Goal: Transaction & Acquisition: Purchase product/service

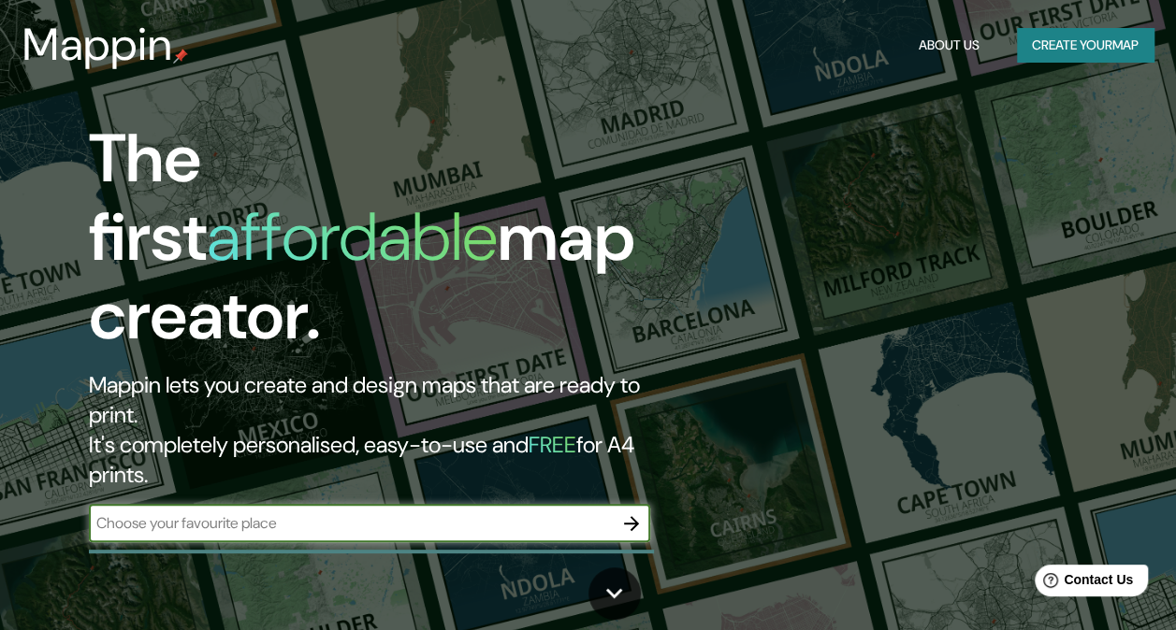
click at [350, 513] on input "text" at bounding box center [351, 524] width 524 height 22
paste input "Mesa de [STREET_ADDRESS][PERSON_NAME][PERSON_NAME]."
type input "Mesa de [STREET_ADDRESS][PERSON_NAME][PERSON_NAME]."
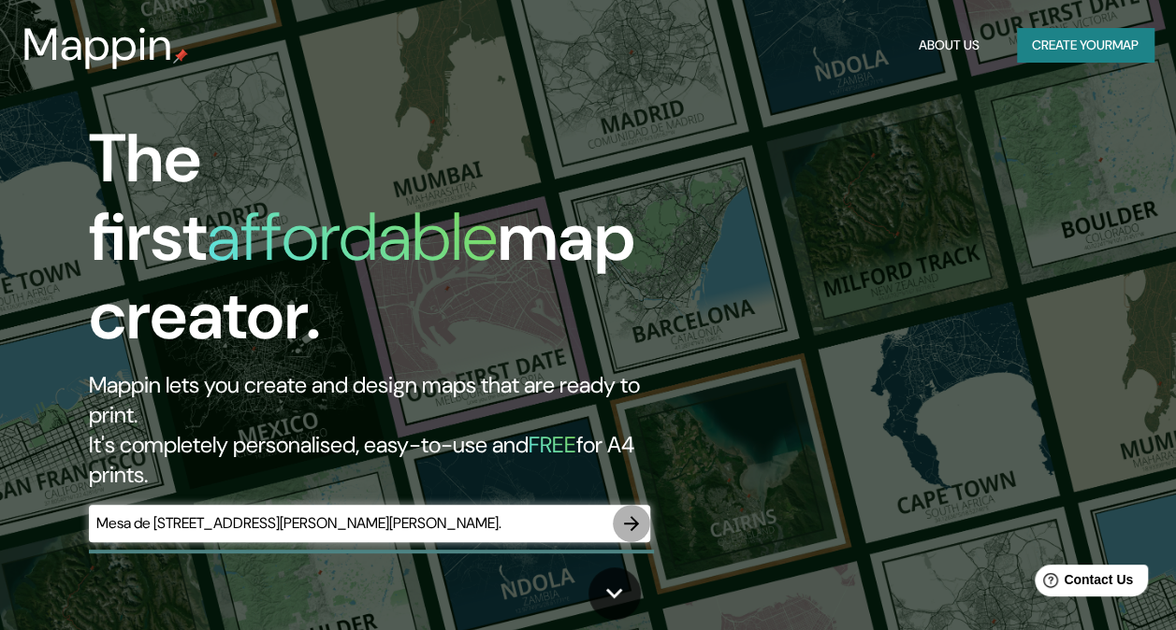
click at [638, 513] on icon "button" at bounding box center [631, 524] width 22 height 22
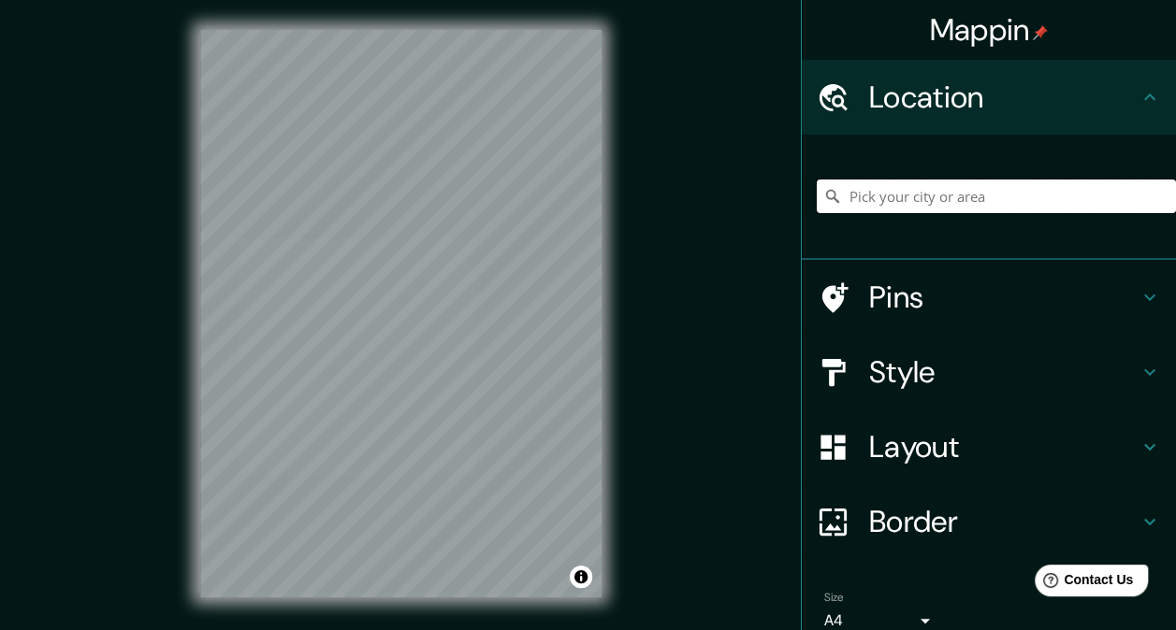
click at [917, 195] on input "Pick your city or area" at bounding box center [995, 197] width 359 height 34
paste input "Mesa de [STREET_ADDRESS][PERSON_NAME][PERSON_NAME]."
type input "[PERSON_NAME], [GEOGRAPHIC_DATA][PERSON_NAME], [GEOGRAPHIC_DATA]"
click at [1042, 367] on h4 "Style" at bounding box center [1003, 372] width 269 height 37
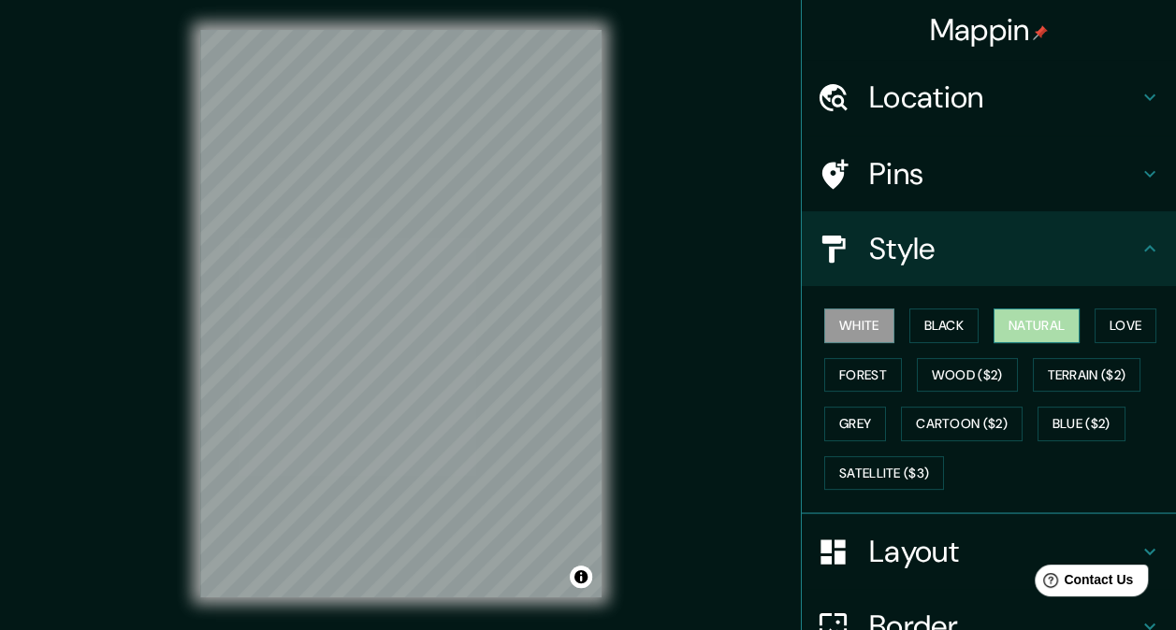
click at [1012, 325] on button "Natural" at bounding box center [1036, 326] width 86 height 35
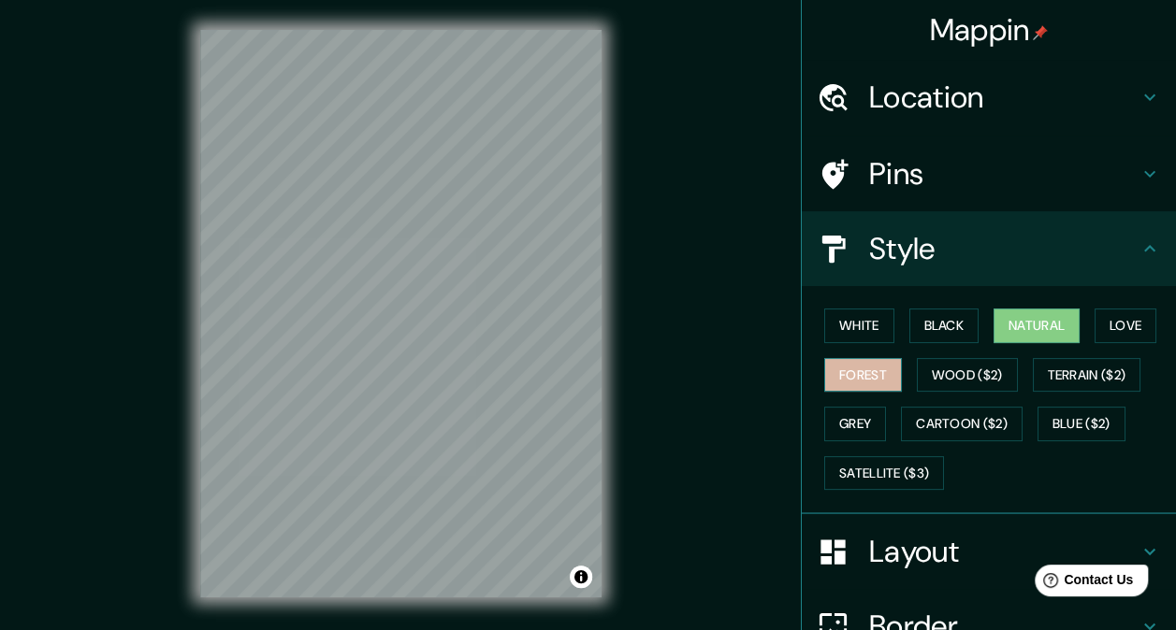
click at [847, 372] on button "Forest" at bounding box center [863, 375] width 78 height 35
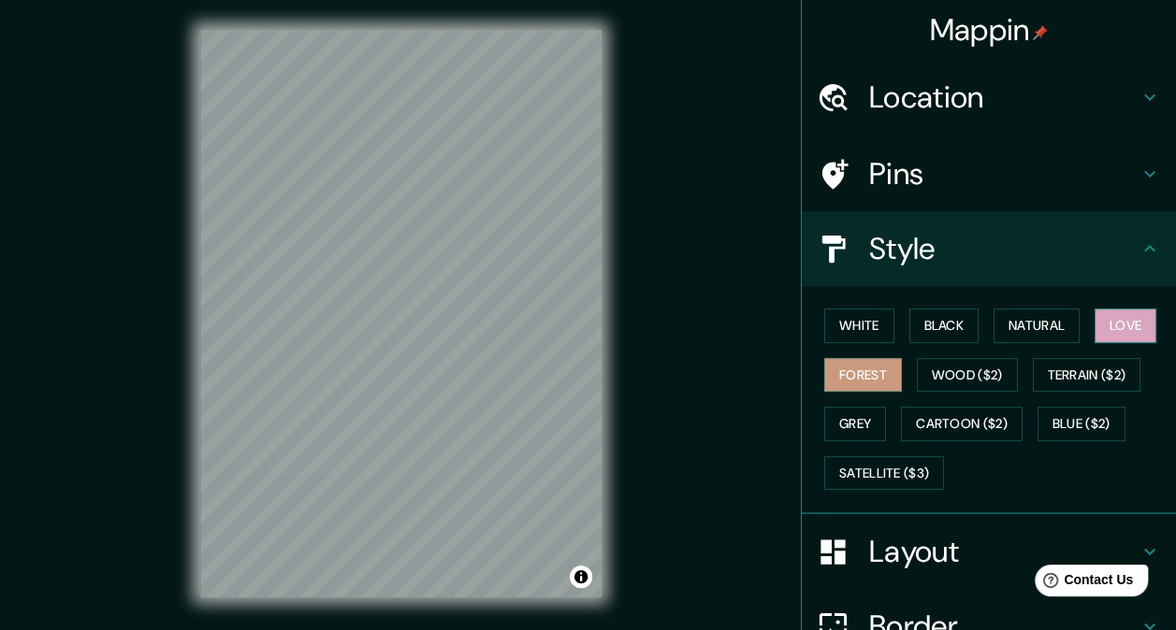
click at [1113, 322] on button "Love" at bounding box center [1125, 326] width 62 height 35
click at [943, 320] on button "Black" at bounding box center [944, 326] width 70 height 35
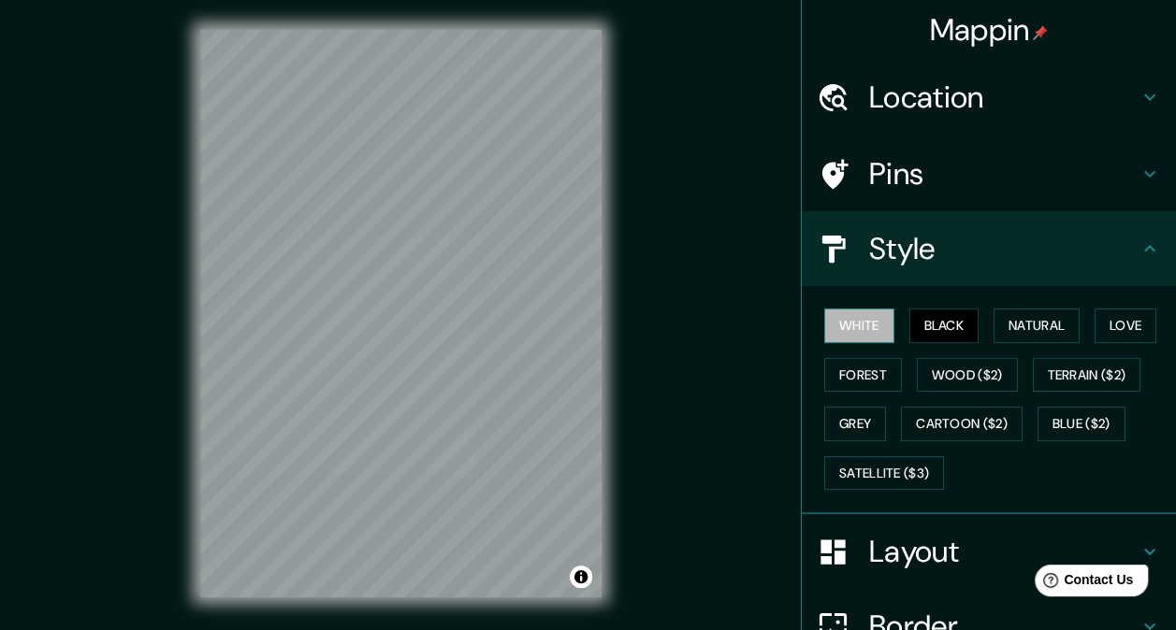
click at [852, 329] on button "White" at bounding box center [859, 326] width 70 height 35
click at [877, 181] on h4 "Pins" at bounding box center [1003, 173] width 269 height 37
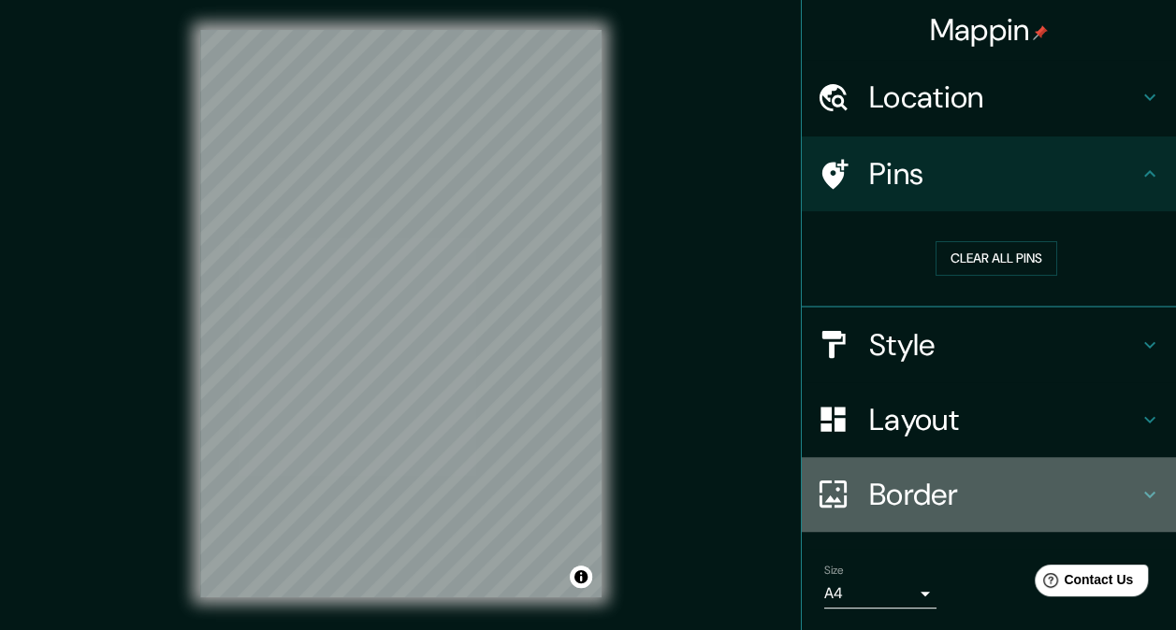
click at [932, 487] on h4 "Border" at bounding box center [1003, 494] width 269 height 37
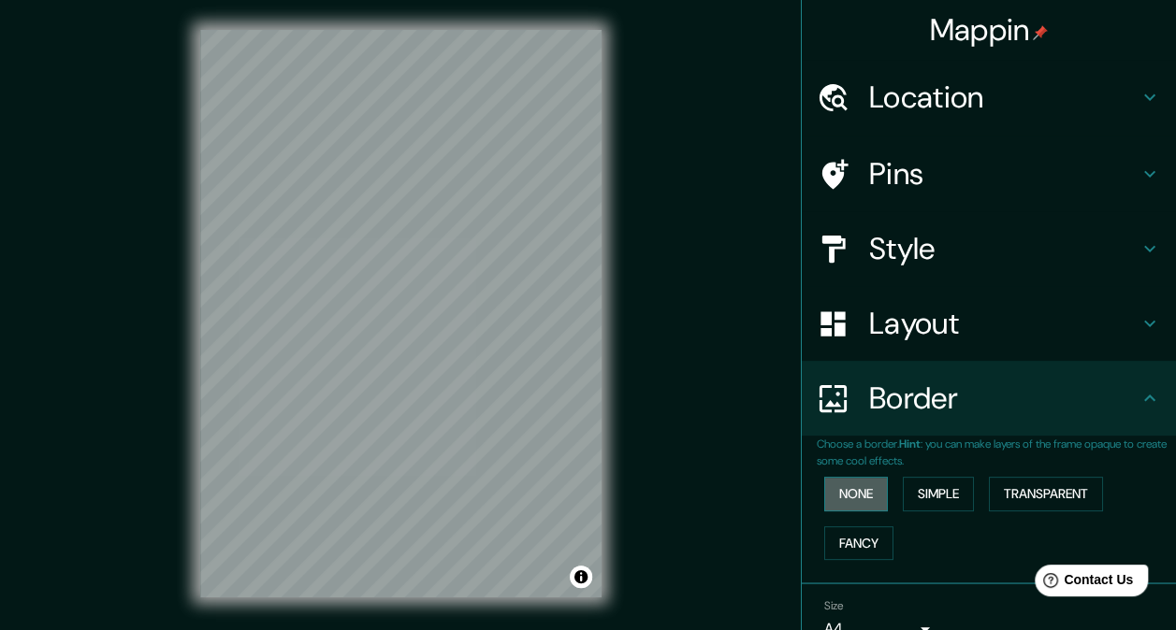
click at [855, 486] on button "None" at bounding box center [856, 494] width 64 height 35
click at [850, 543] on button "Fancy" at bounding box center [858, 544] width 69 height 35
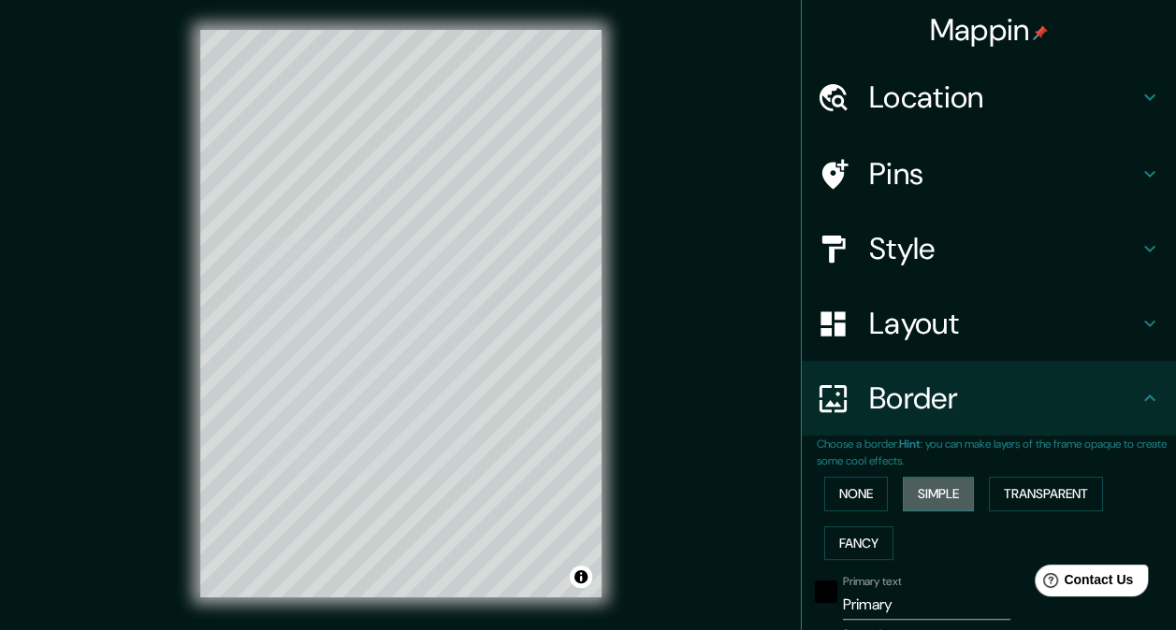
click at [912, 500] on button "Simple" at bounding box center [938, 494] width 71 height 35
click at [1008, 494] on button "Transparent" at bounding box center [1046, 494] width 114 height 35
click at [845, 499] on button "None" at bounding box center [856, 494] width 64 height 35
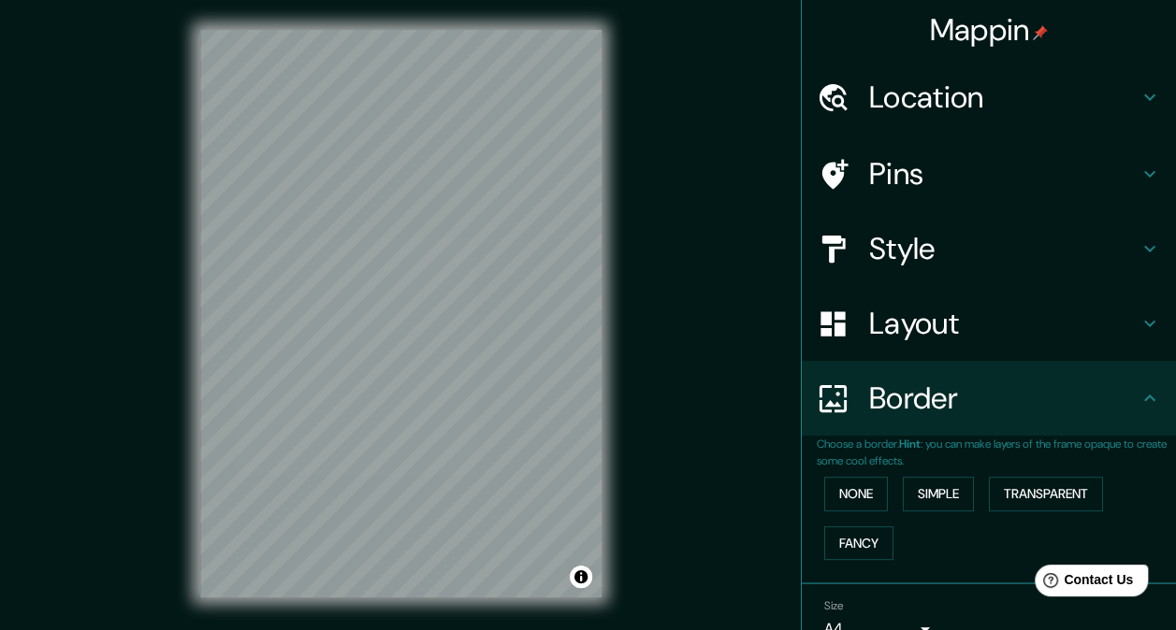
click at [920, 230] on h4 "Style" at bounding box center [1003, 248] width 269 height 37
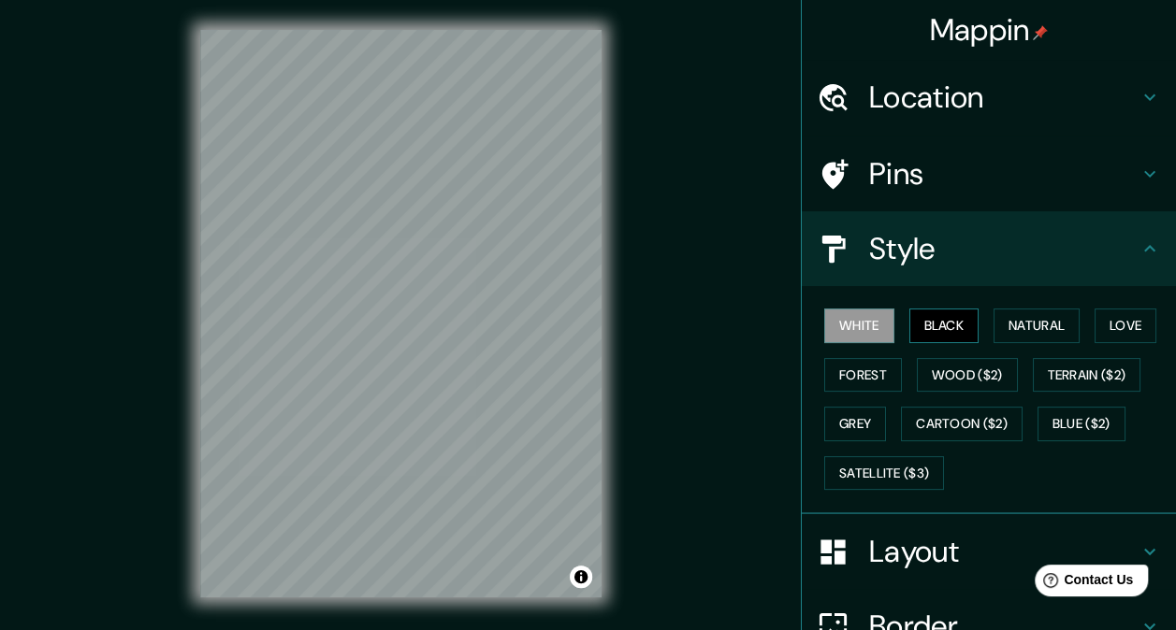
click at [926, 324] on button "Black" at bounding box center [944, 326] width 70 height 35
click at [859, 423] on button "Grey" at bounding box center [855, 424] width 62 height 35
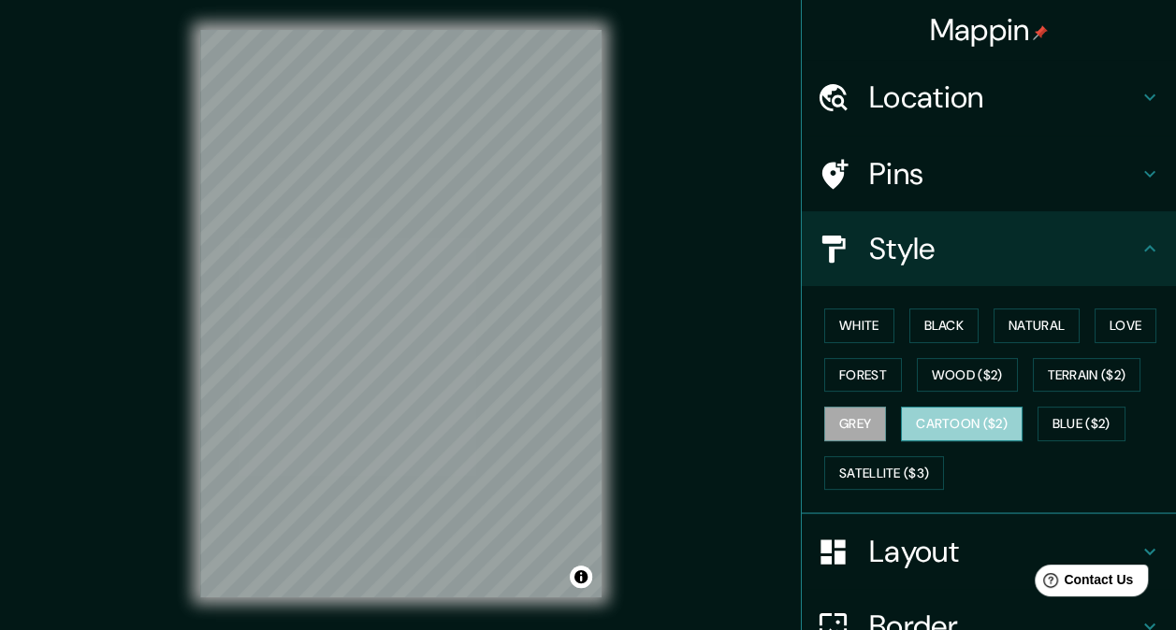
click at [950, 425] on button "Cartoon ($2)" at bounding box center [962, 424] width 122 height 35
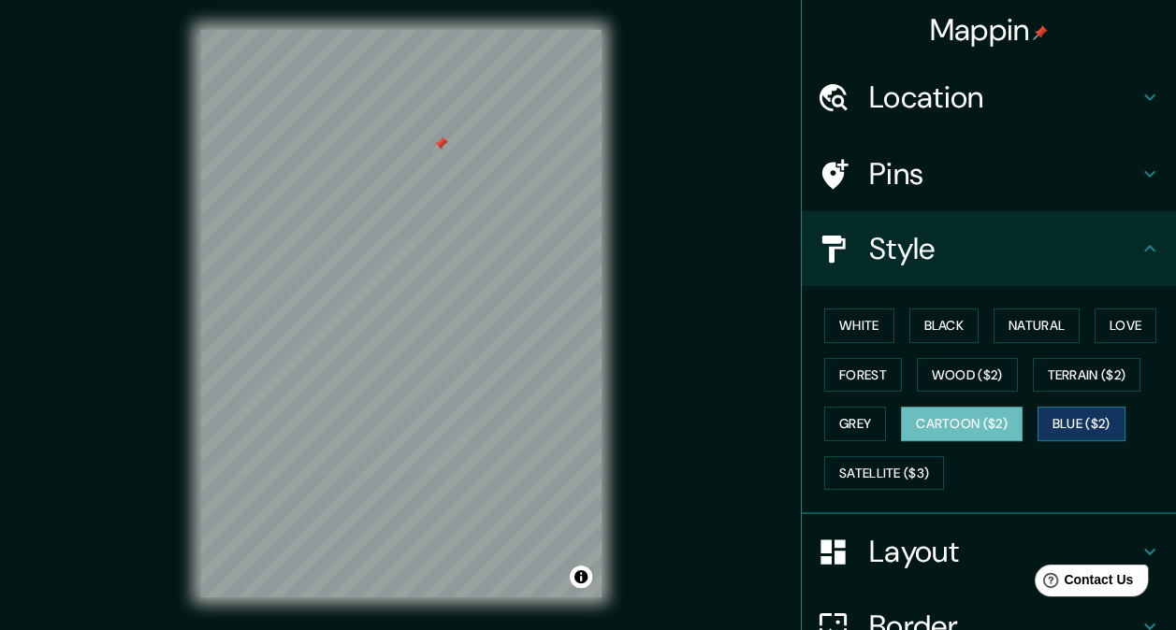
click at [1065, 423] on button "Blue ($2)" at bounding box center [1081, 424] width 88 height 35
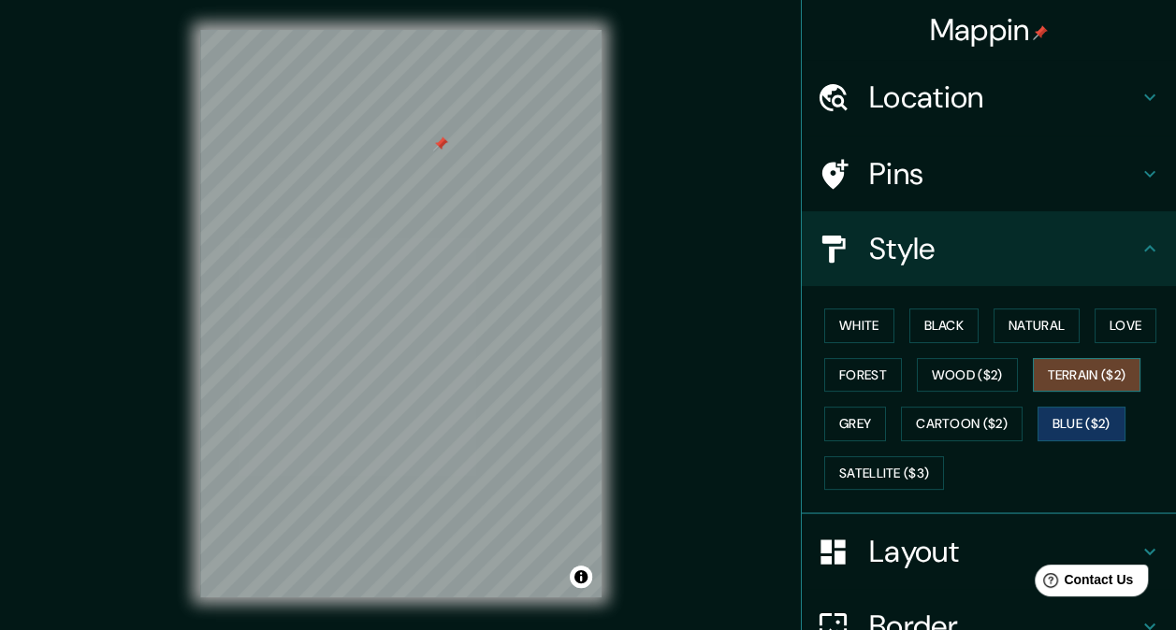
click at [1062, 375] on button "Terrain ($2)" at bounding box center [1086, 375] width 108 height 35
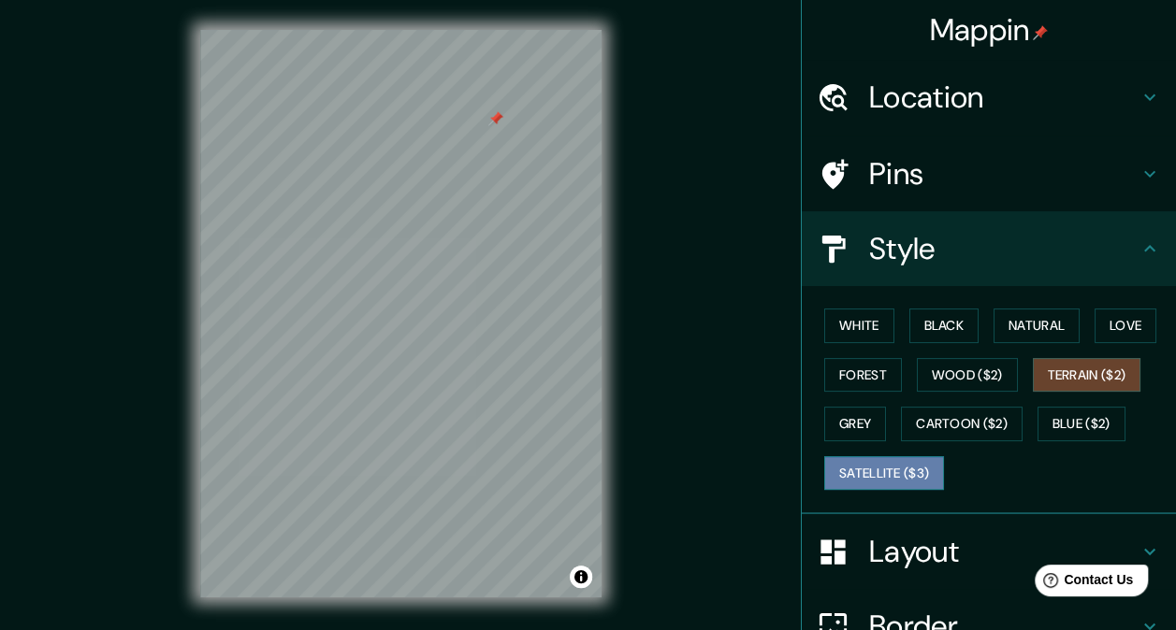
click at [907, 459] on button "Satellite ($3)" at bounding box center [884, 473] width 120 height 35
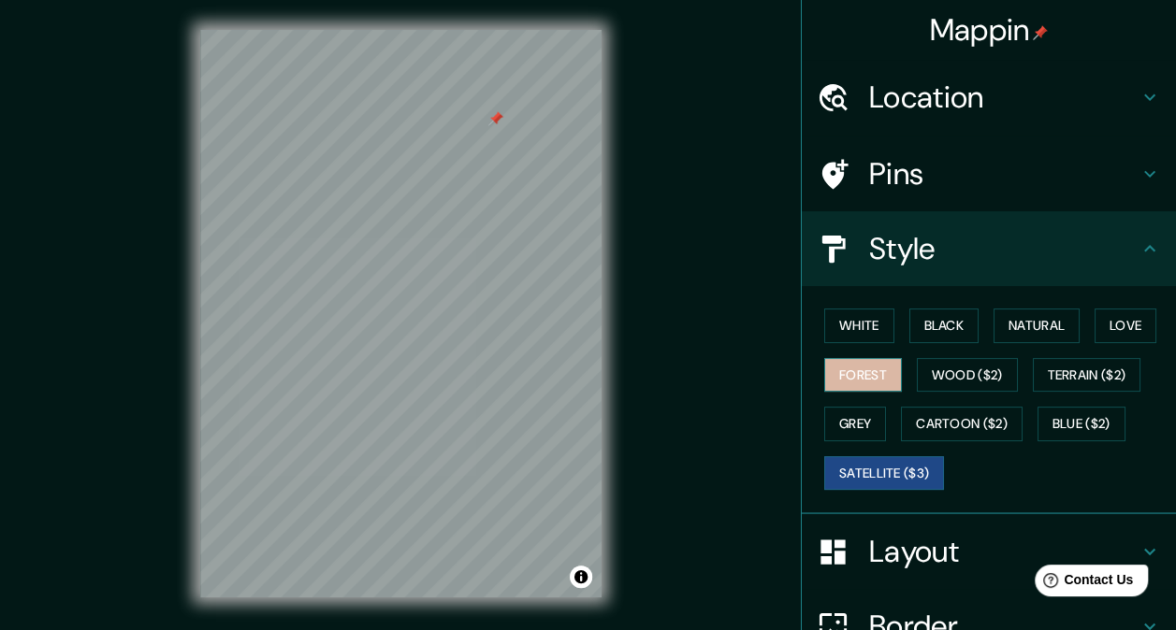
click at [872, 361] on button "Forest" at bounding box center [863, 375] width 78 height 35
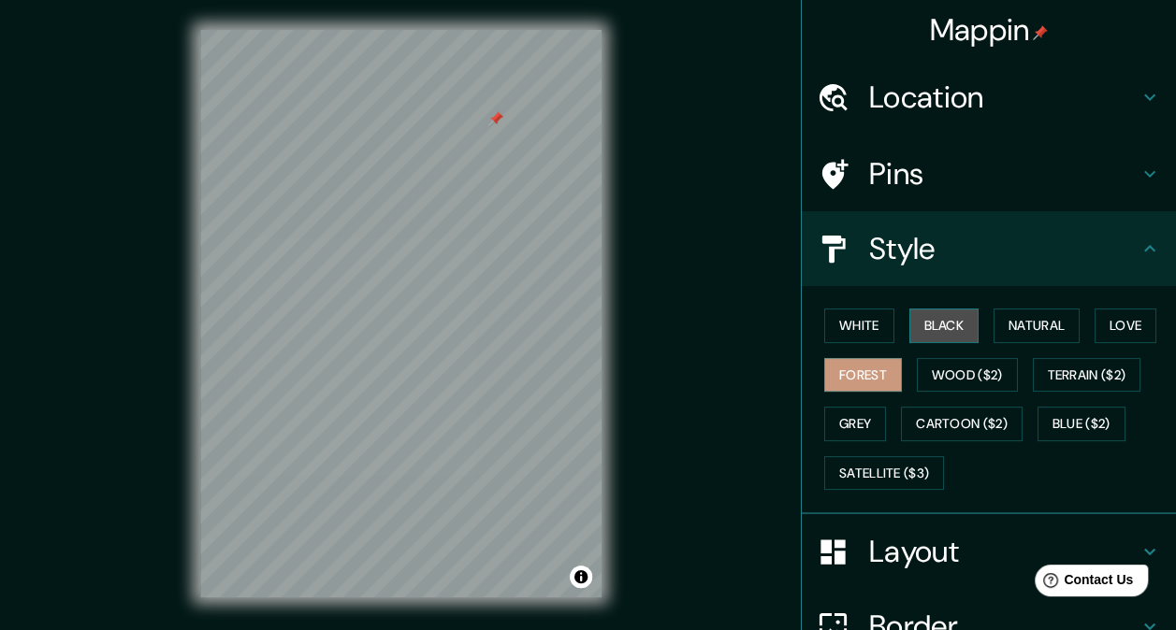
click at [946, 328] on button "Black" at bounding box center [944, 326] width 70 height 35
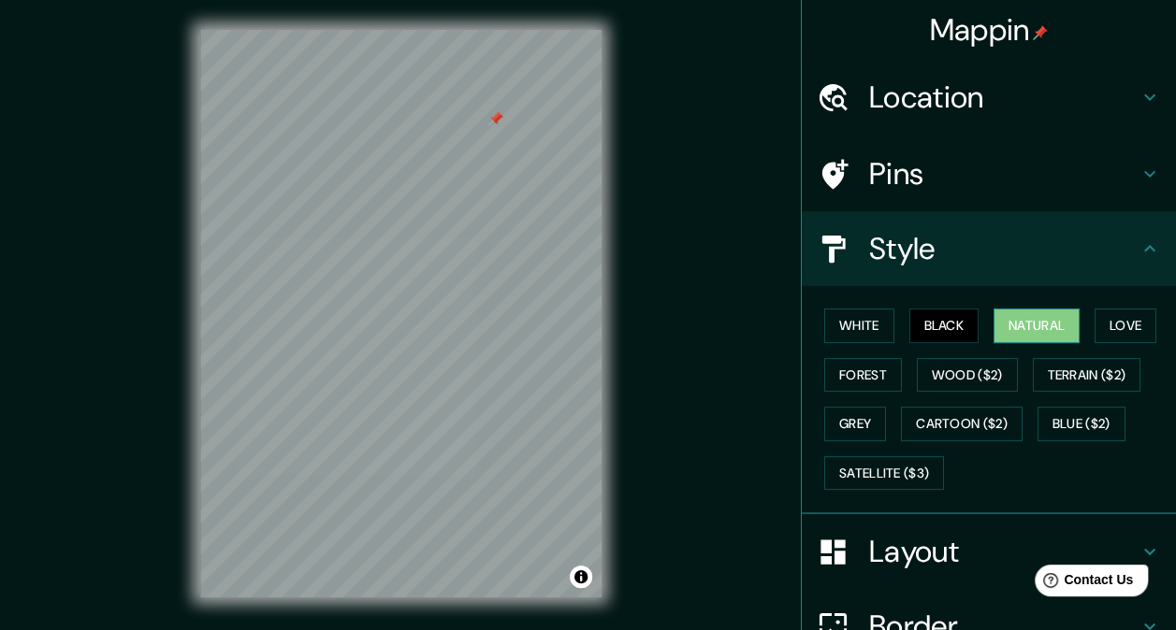
click at [1047, 322] on button "Natural" at bounding box center [1036, 326] width 86 height 35
click at [846, 325] on button "White" at bounding box center [859, 326] width 70 height 35
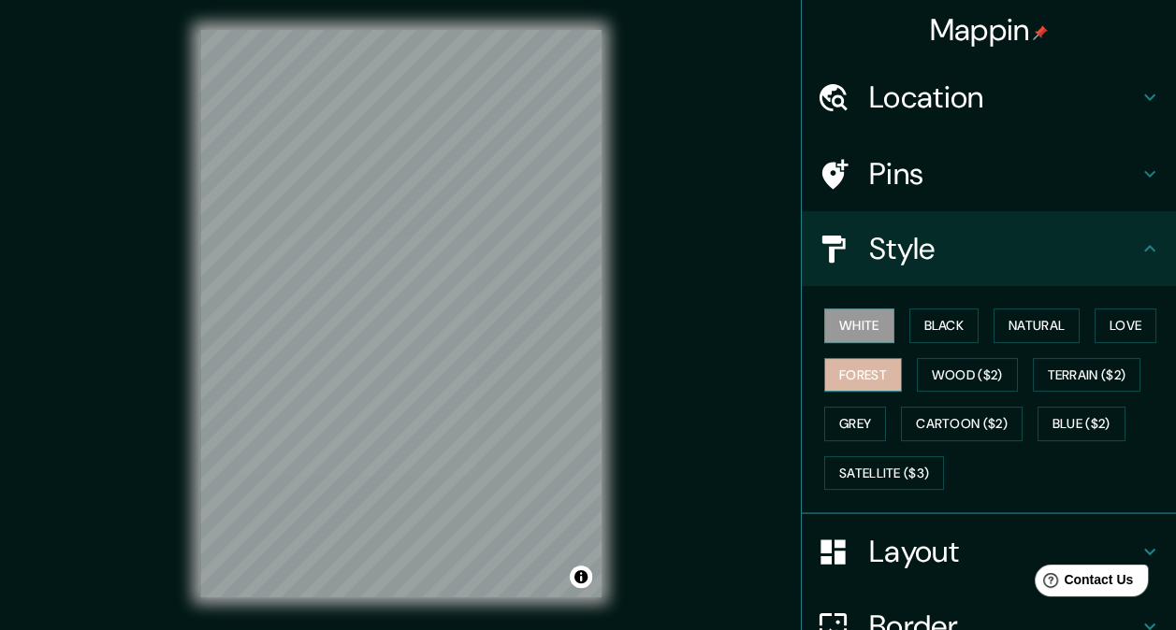
click at [868, 380] on button "Forest" at bounding box center [863, 375] width 78 height 35
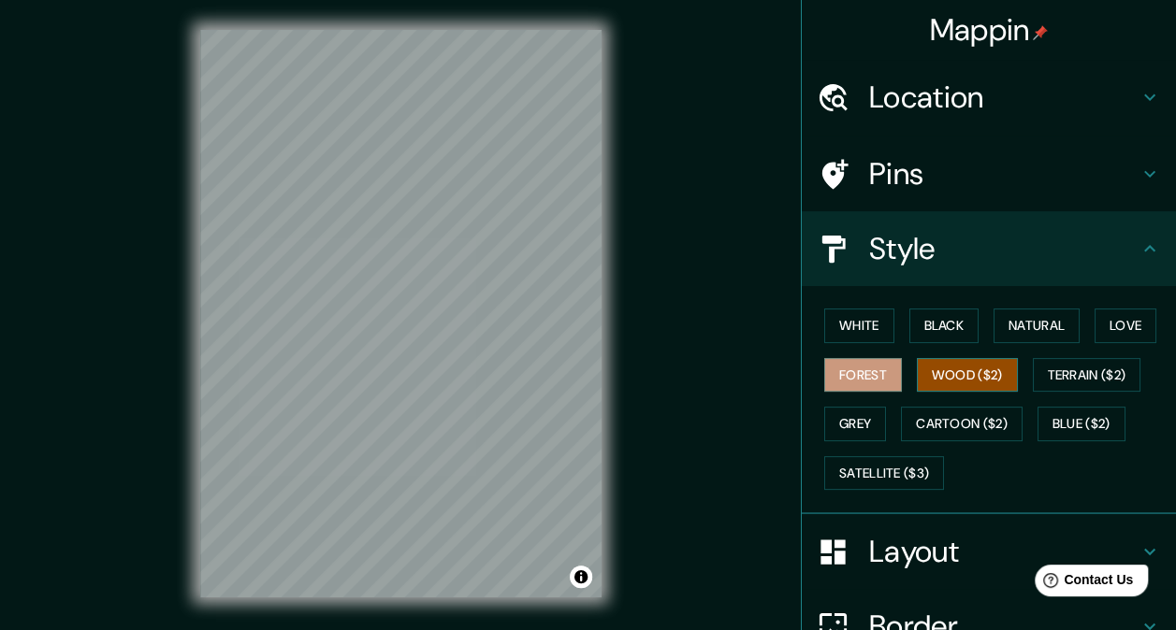
click at [971, 382] on button "Wood ($2)" at bounding box center [967, 375] width 101 height 35
click at [971, 430] on button "Cartoon ($2)" at bounding box center [962, 424] width 122 height 35
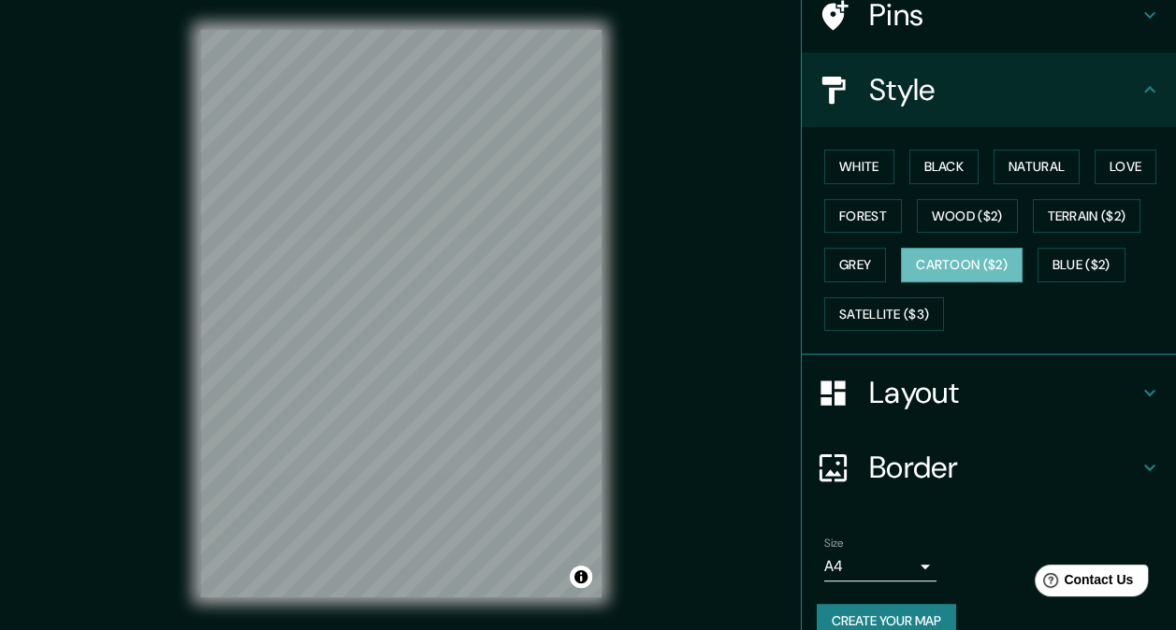
scroll to position [187, 0]
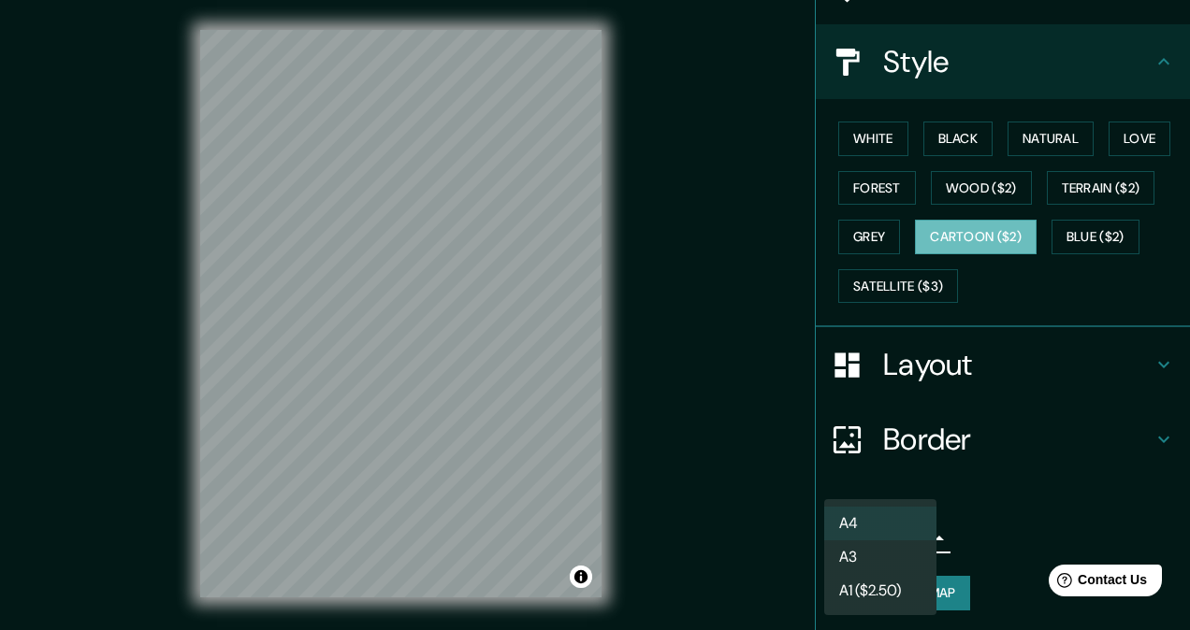
click at [907, 540] on body "Mappin Location [PERSON_NAME], [GEOGRAPHIC_DATA][PERSON_NAME], [GEOGRAPHIC_DATA…" at bounding box center [595, 315] width 1190 height 630
click at [996, 519] on div at bounding box center [595, 315] width 1190 height 630
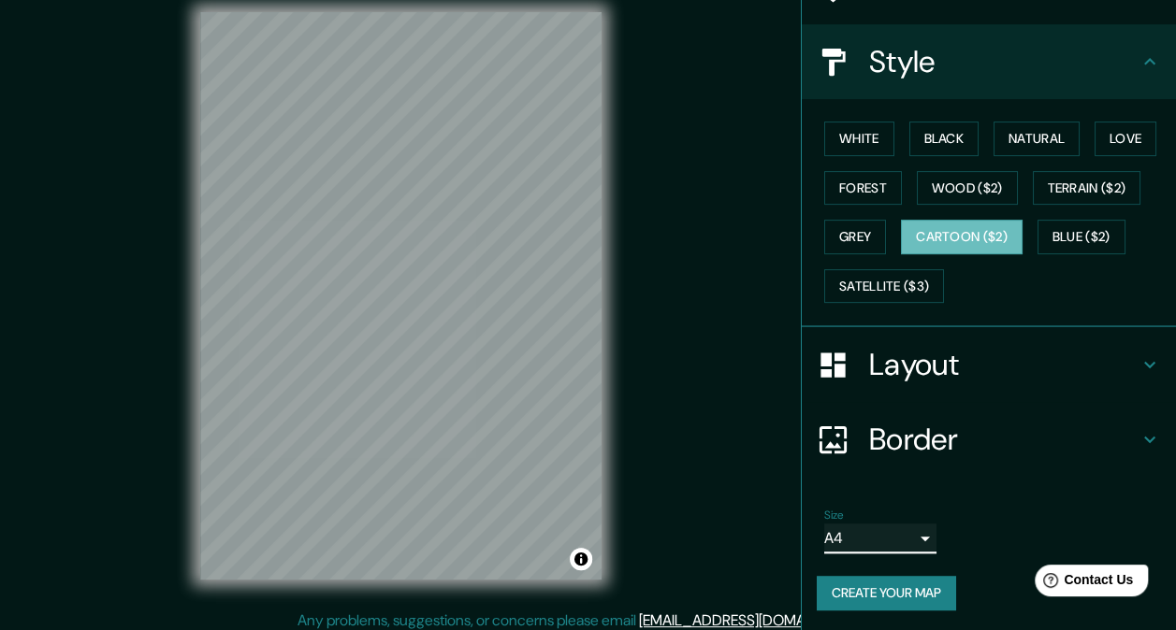
scroll to position [26, 0]
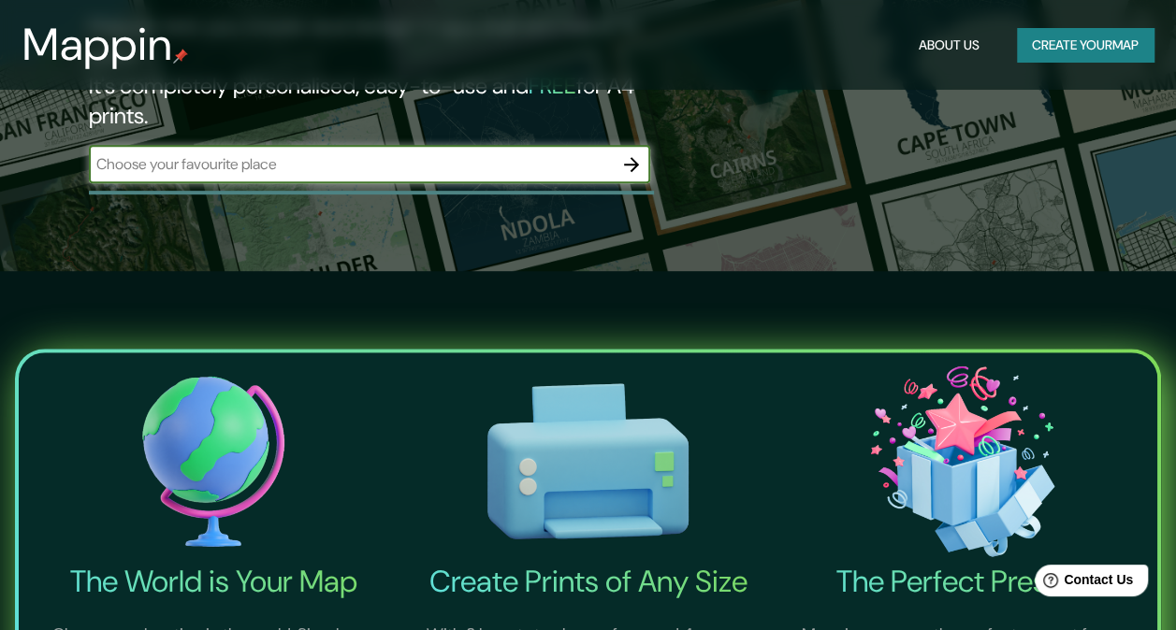
scroll to position [187, 0]
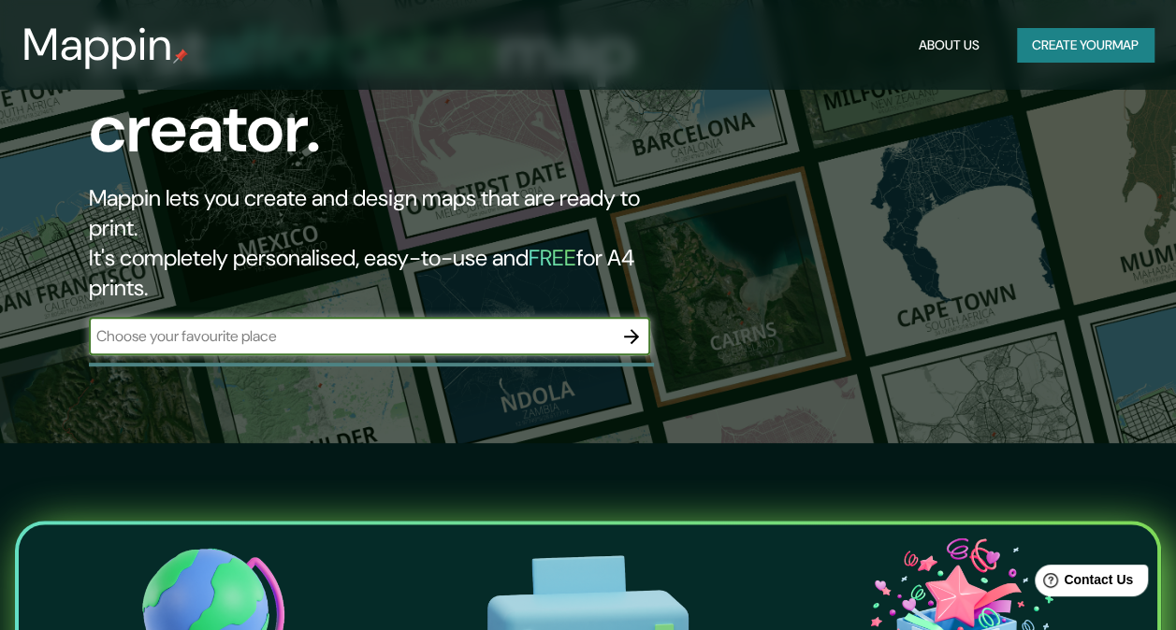
click at [475, 325] on input "text" at bounding box center [351, 336] width 524 height 22
type input "México"
click at [617, 318] on button "button" at bounding box center [631, 336] width 37 height 37
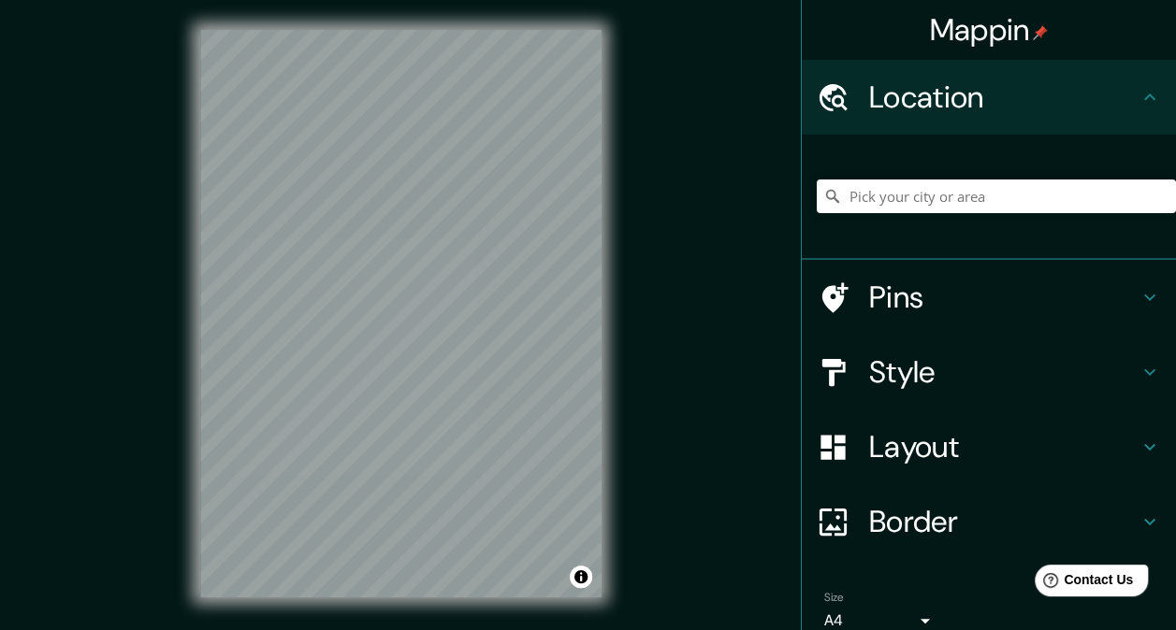
click at [991, 381] on h4 "Style" at bounding box center [1003, 372] width 269 height 37
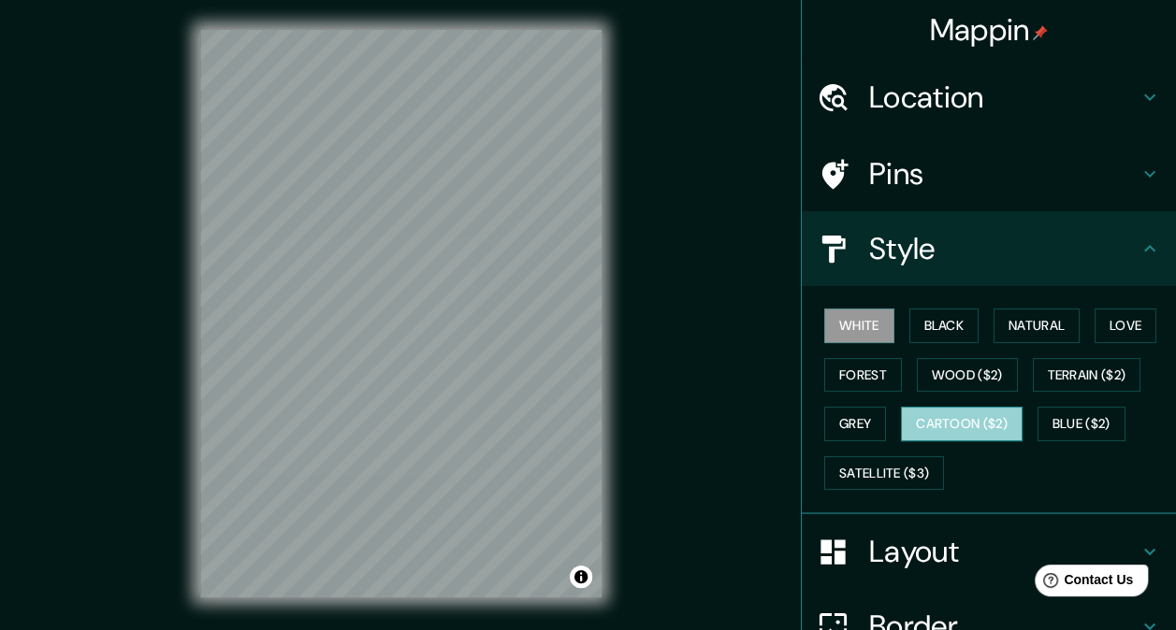
click at [965, 407] on button "Cartoon ($2)" at bounding box center [962, 424] width 122 height 35
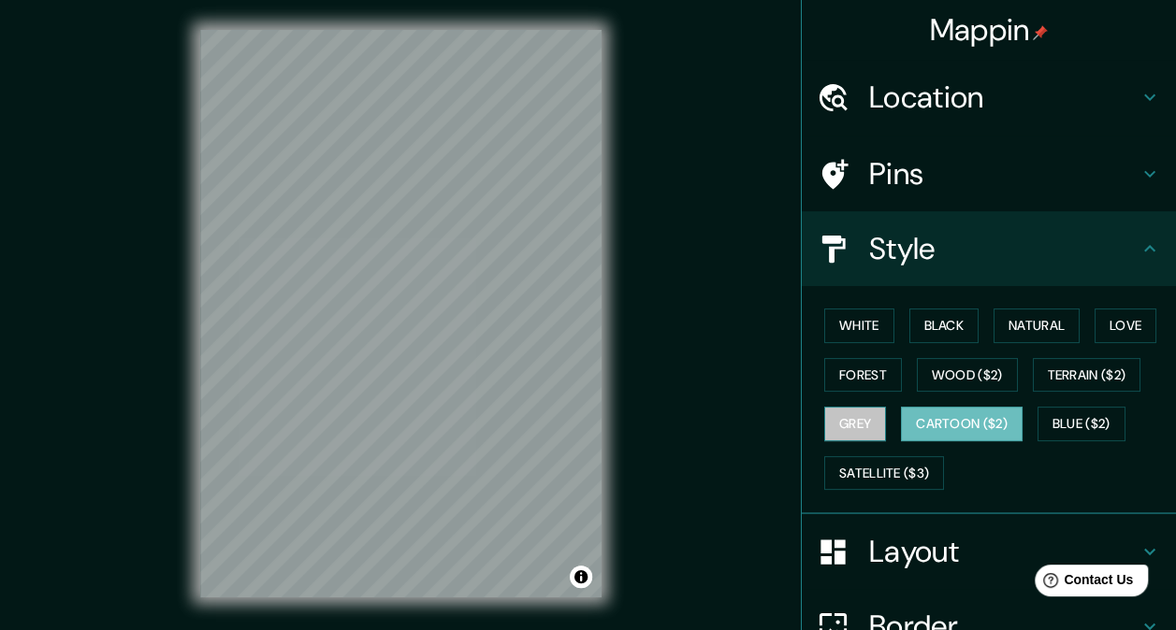
click at [843, 419] on button "Grey" at bounding box center [855, 424] width 62 height 35
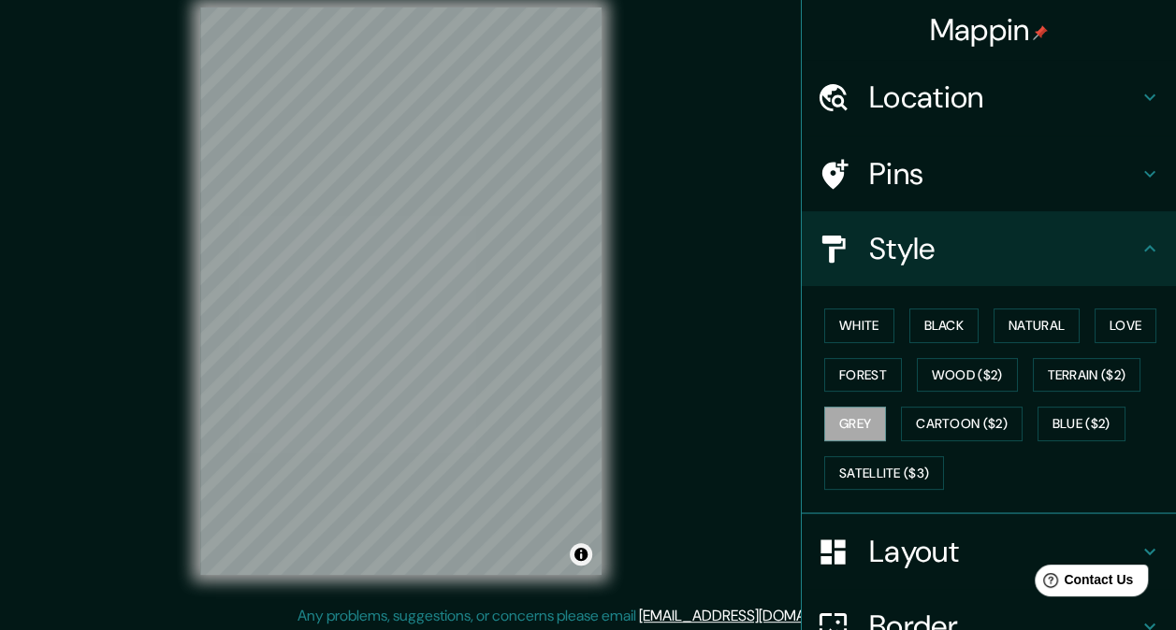
scroll to position [26, 0]
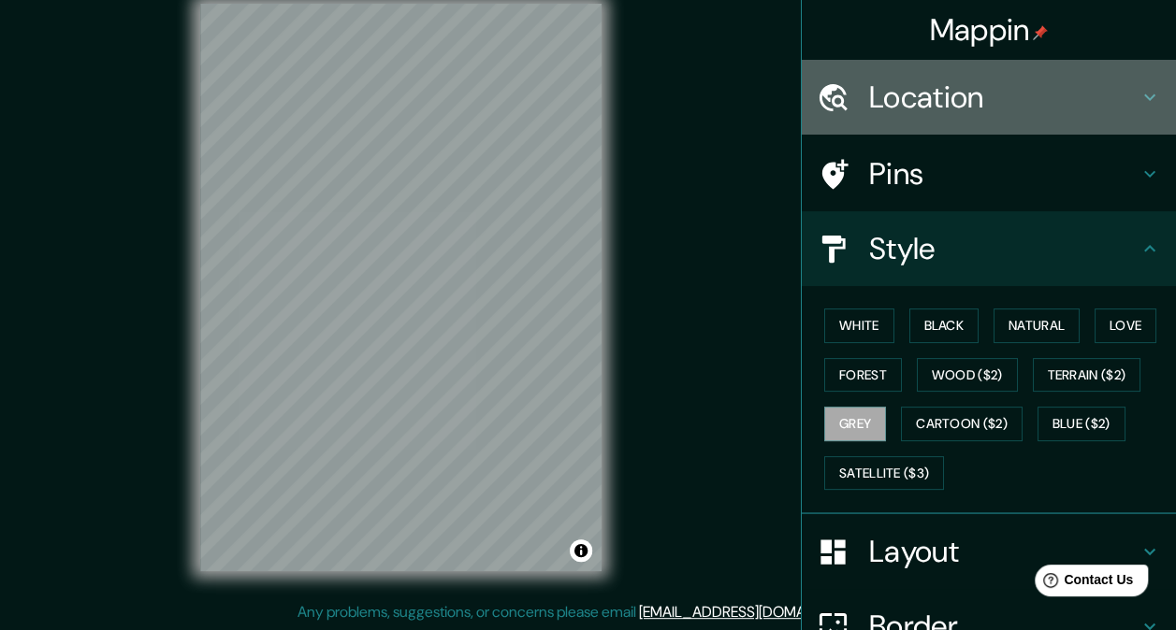
click at [1110, 79] on h4 "Location" at bounding box center [1003, 97] width 269 height 37
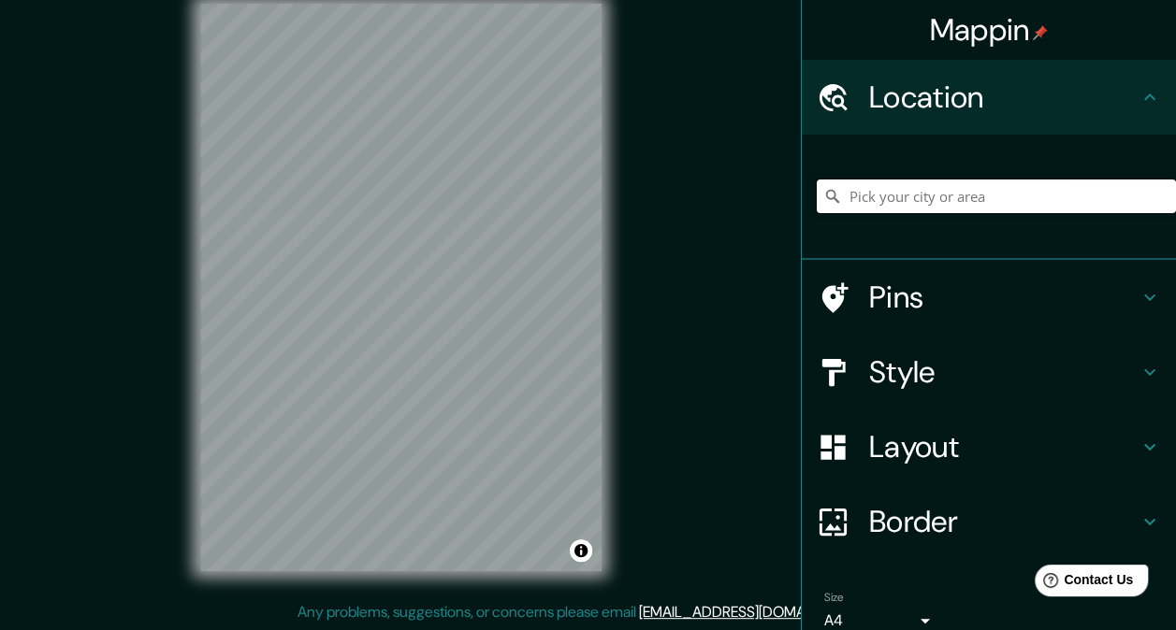
click at [996, 204] on input "Pick your city or area" at bounding box center [995, 197] width 359 height 34
paste input "Mesa de [STREET_ADDRESS][PERSON_NAME][PERSON_NAME]."
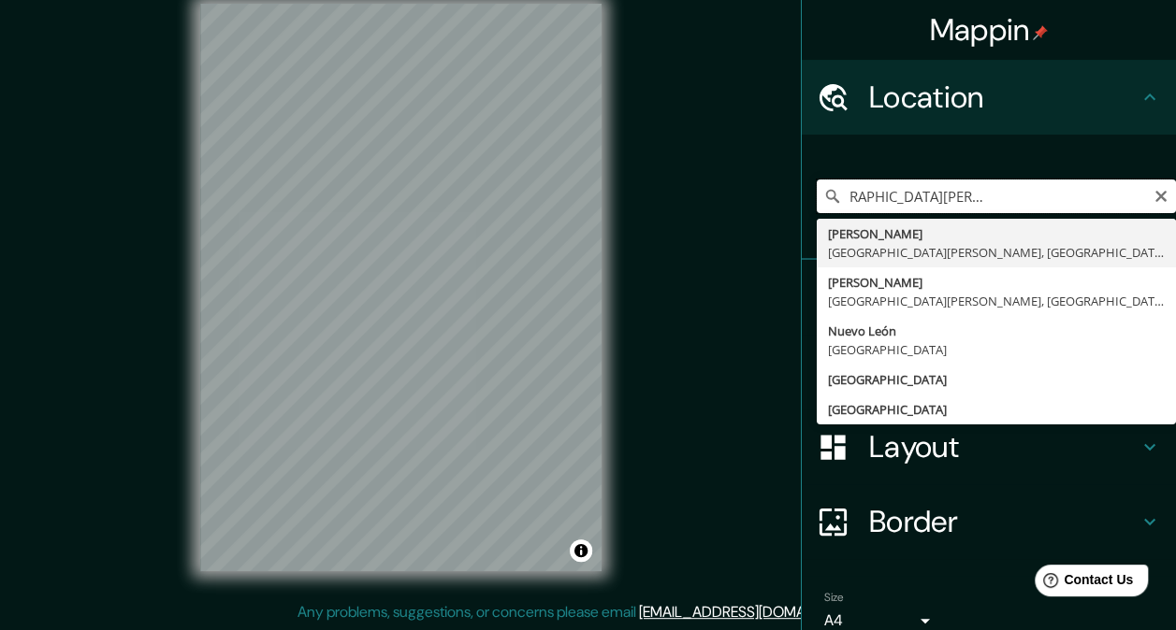
scroll to position [0, 0]
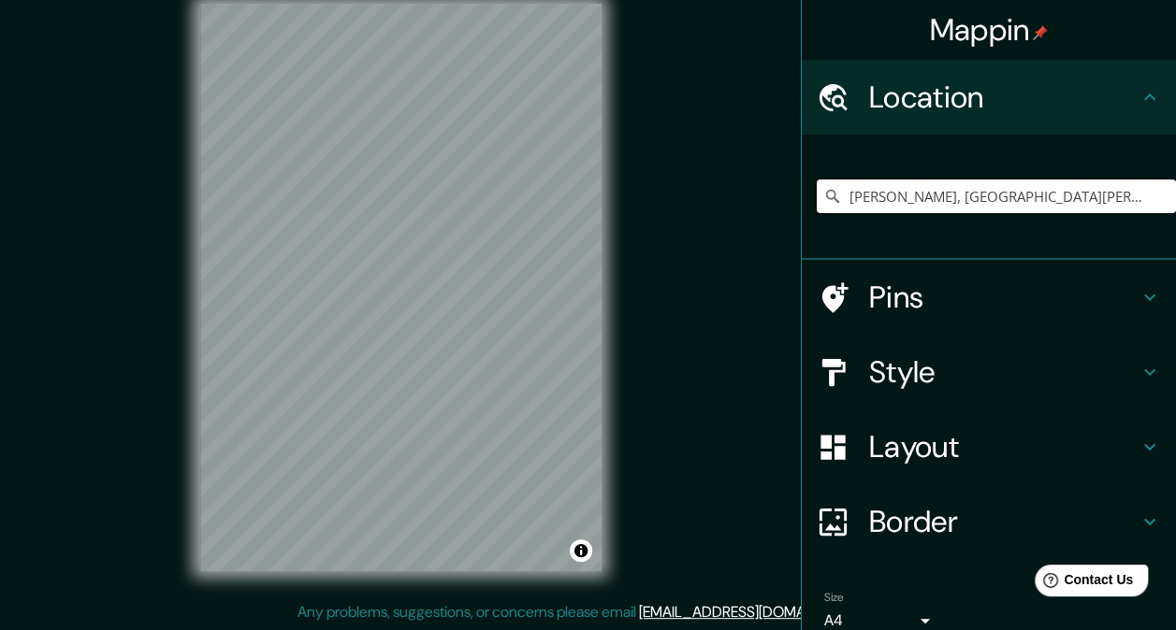
type input "[PERSON_NAME], [GEOGRAPHIC_DATA][PERSON_NAME], [GEOGRAPHIC_DATA]"
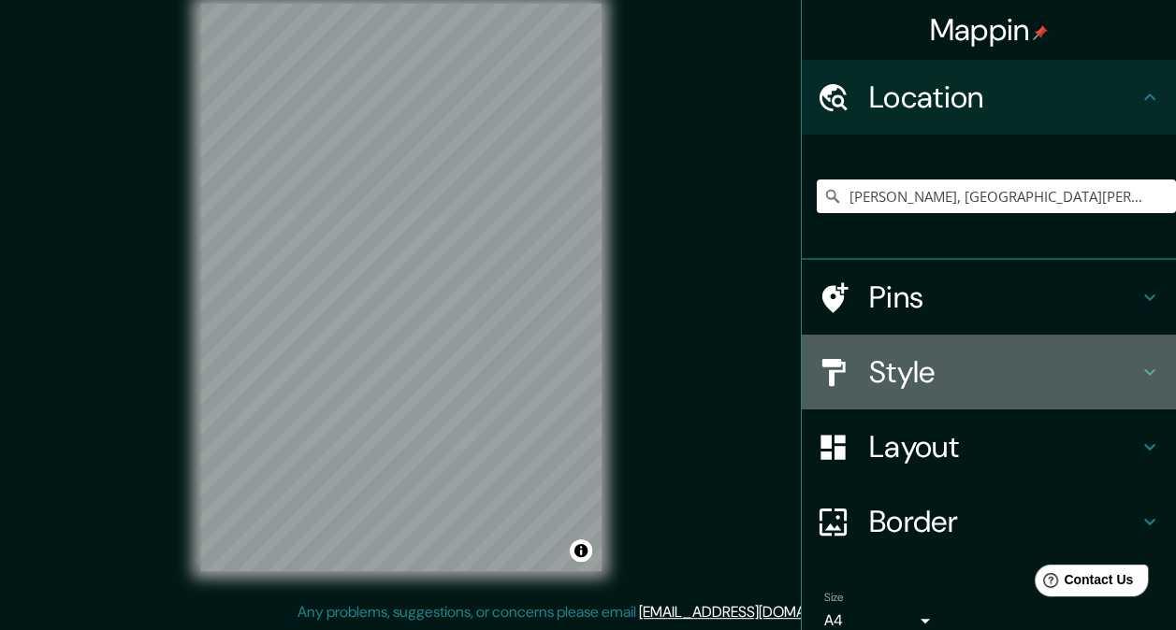
click at [984, 395] on div "Style" at bounding box center [988, 372] width 374 height 75
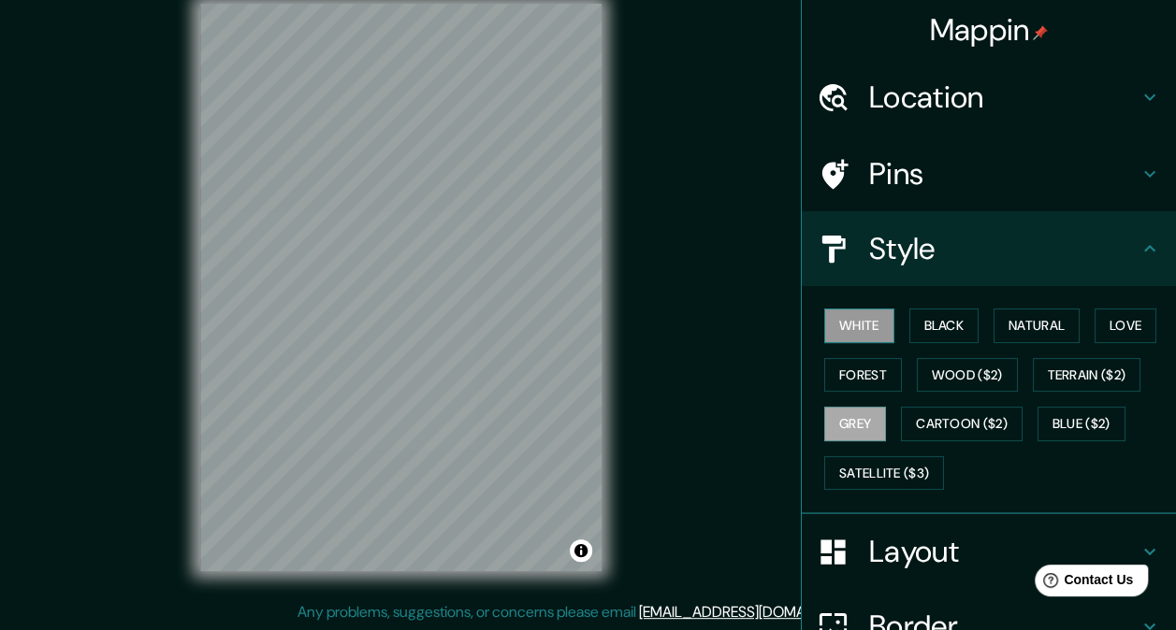
click at [844, 331] on button "White" at bounding box center [859, 326] width 70 height 35
click at [863, 377] on button "Forest" at bounding box center [863, 375] width 78 height 35
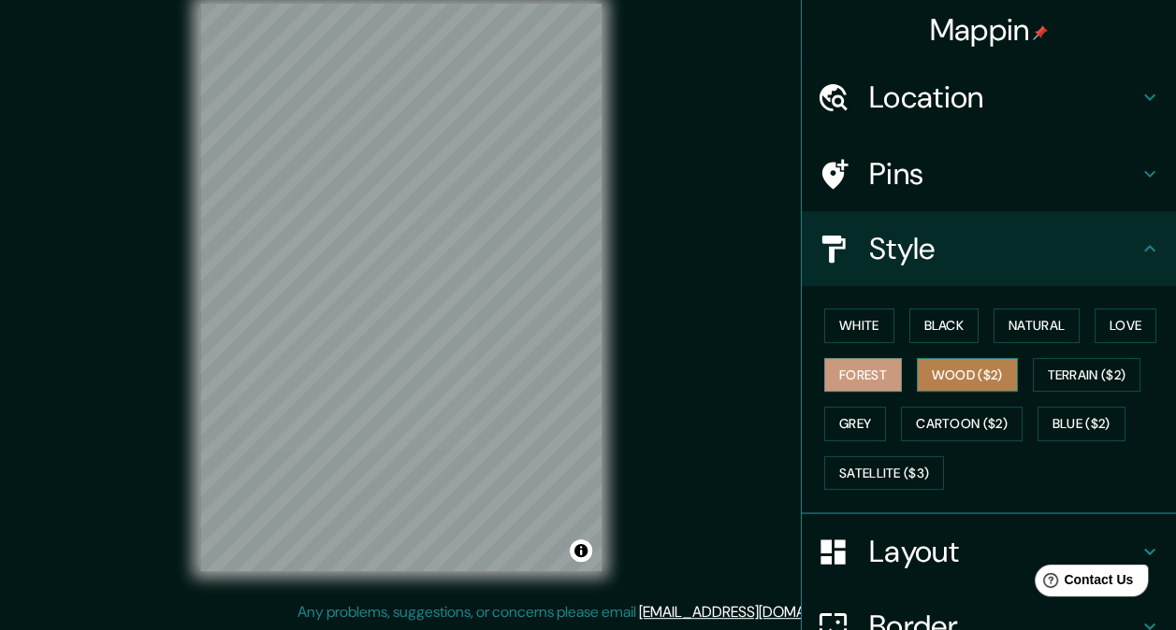
click at [985, 364] on button "Wood ($2)" at bounding box center [967, 375] width 101 height 35
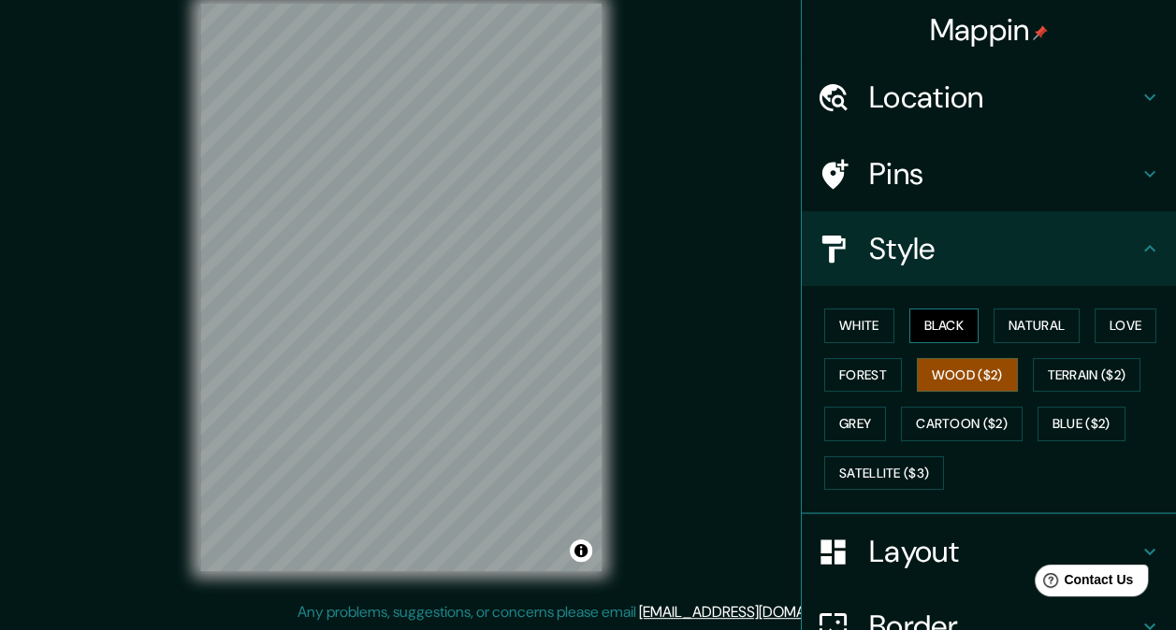
click at [928, 322] on button "Black" at bounding box center [944, 326] width 70 height 35
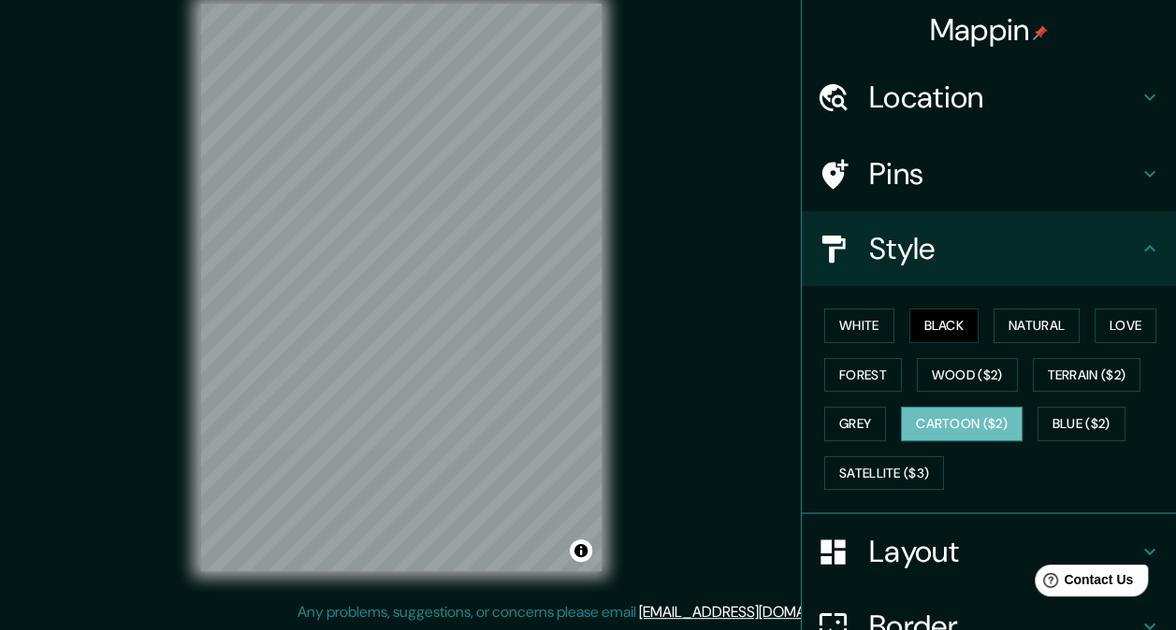
click at [950, 423] on button "Cartoon ($2)" at bounding box center [962, 424] width 122 height 35
click at [903, 456] on button "Satellite ($3)" at bounding box center [884, 473] width 120 height 35
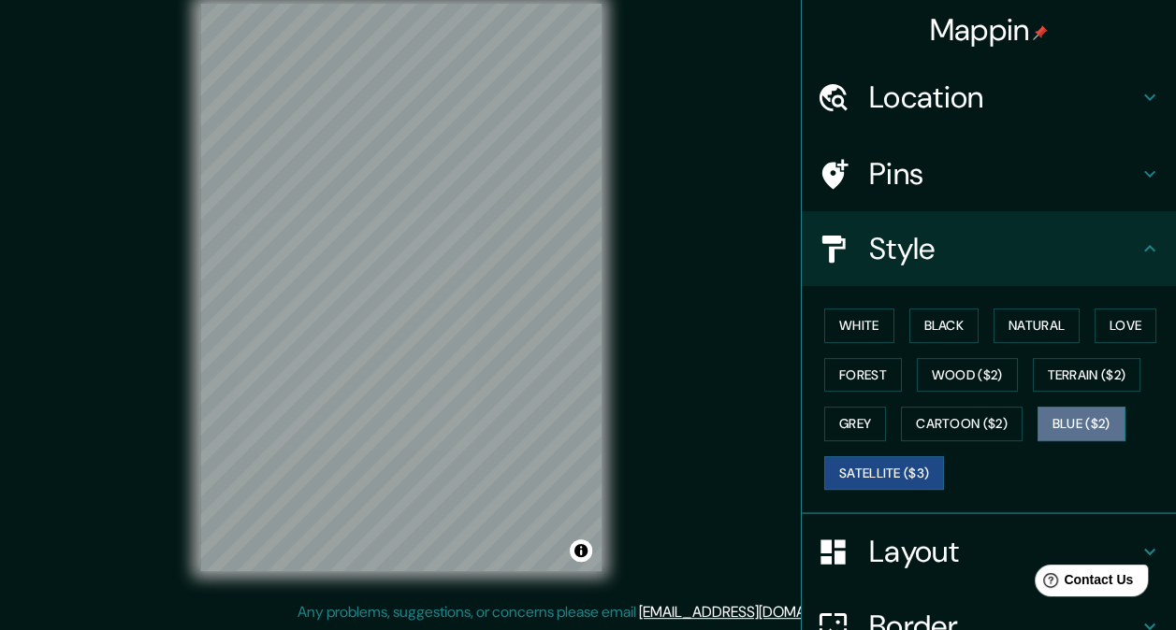
click at [1098, 411] on button "Blue ($2)" at bounding box center [1081, 424] width 88 height 35
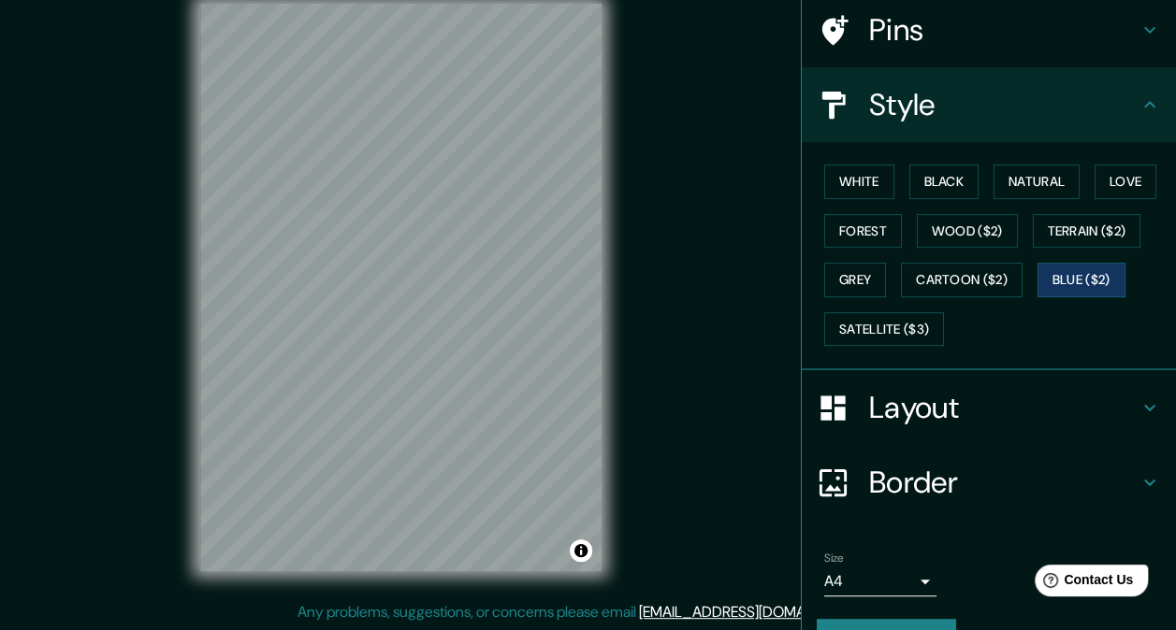
scroll to position [187, 0]
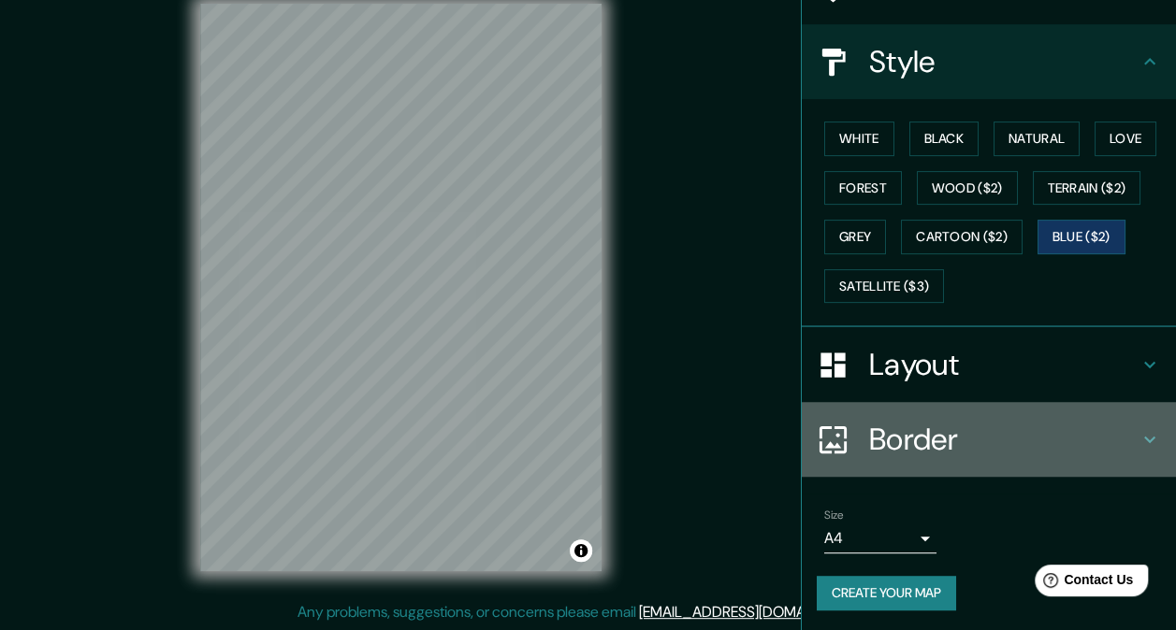
click at [946, 408] on div "Border" at bounding box center [988, 439] width 374 height 75
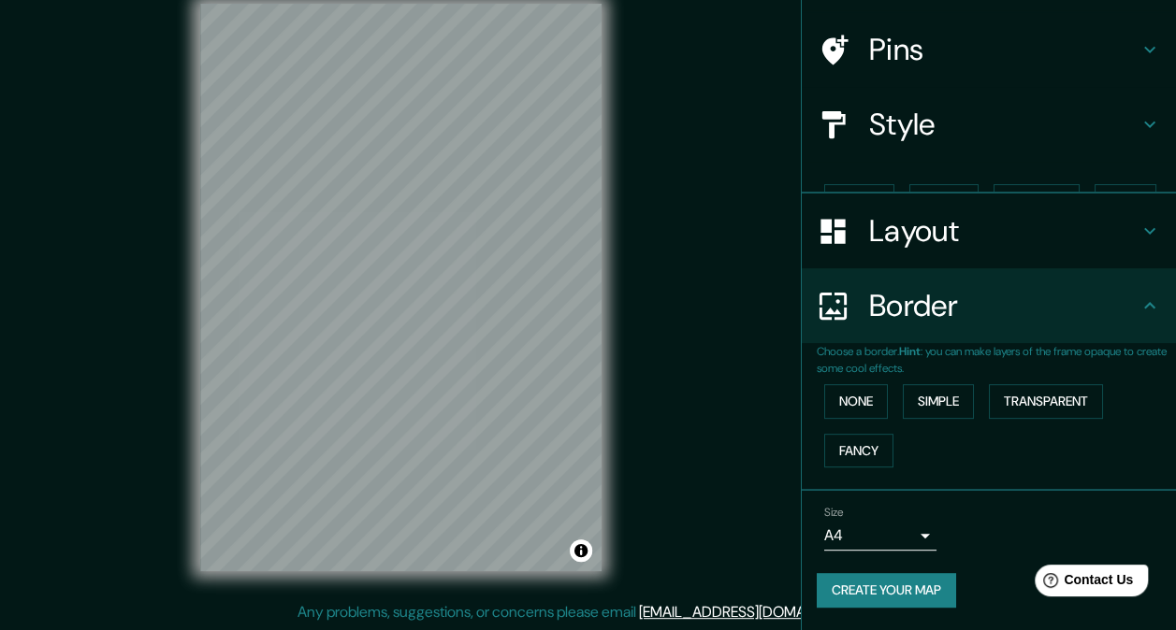
scroll to position [92, 0]
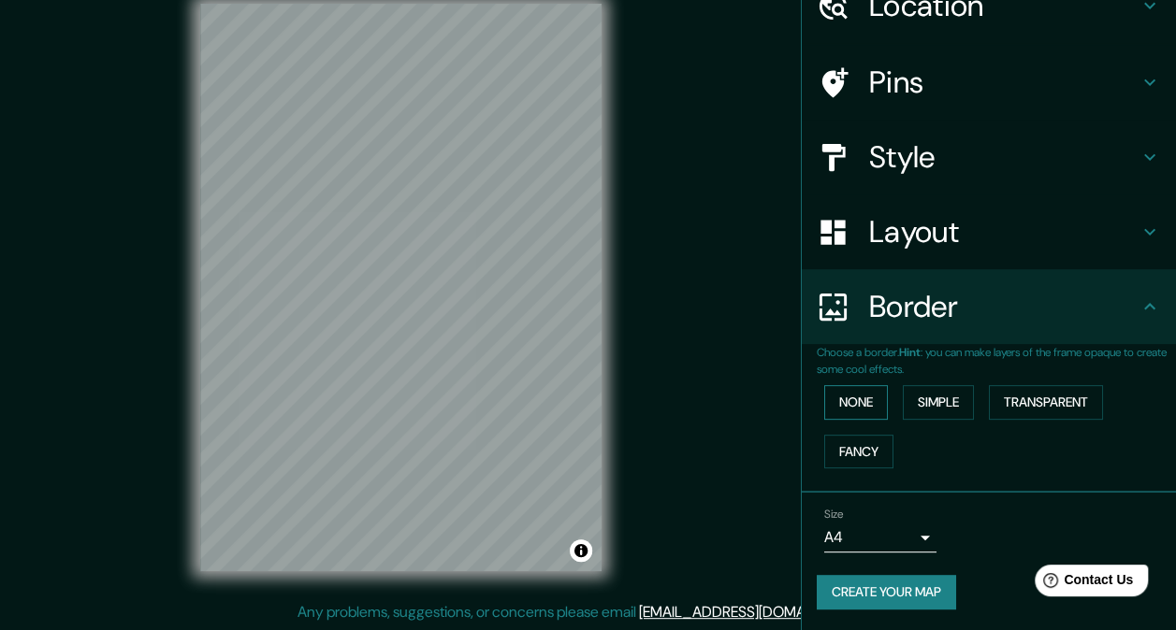
click at [849, 404] on button "None" at bounding box center [856, 402] width 64 height 35
click at [918, 400] on button "Simple" at bounding box center [938, 402] width 71 height 35
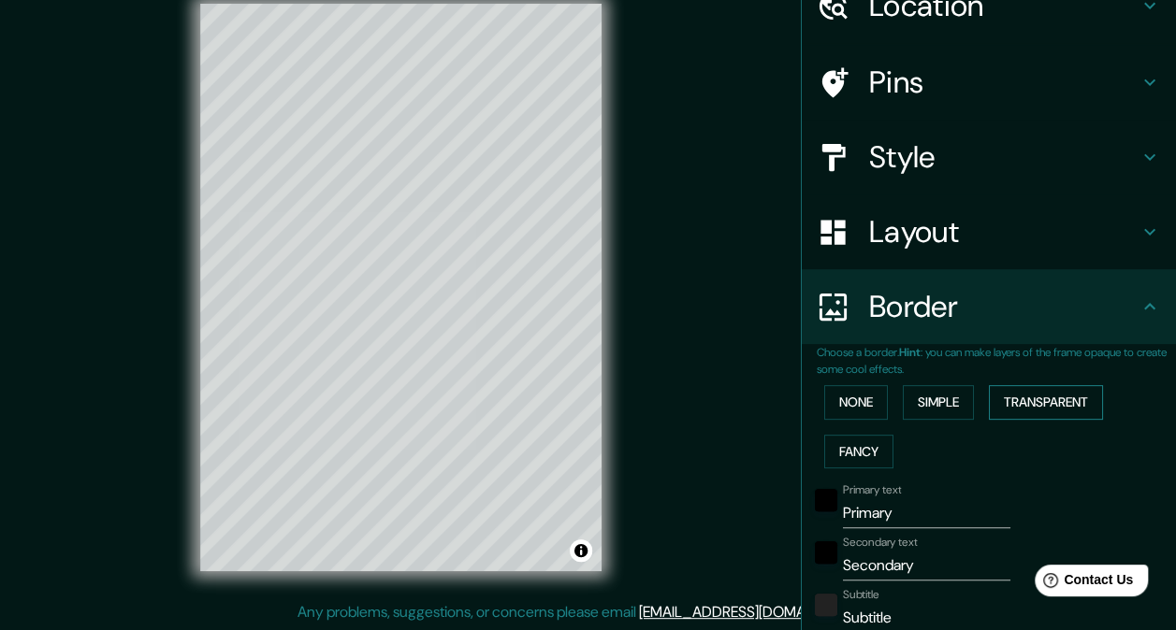
click at [1008, 396] on button "Transparent" at bounding box center [1046, 402] width 114 height 35
click at [874, 451] on button "Fancy" at bounding box center [858, 452] width 69 height 35
click at [859, 397] on button "None" at bounding box center [856, 402] width 64 height 35
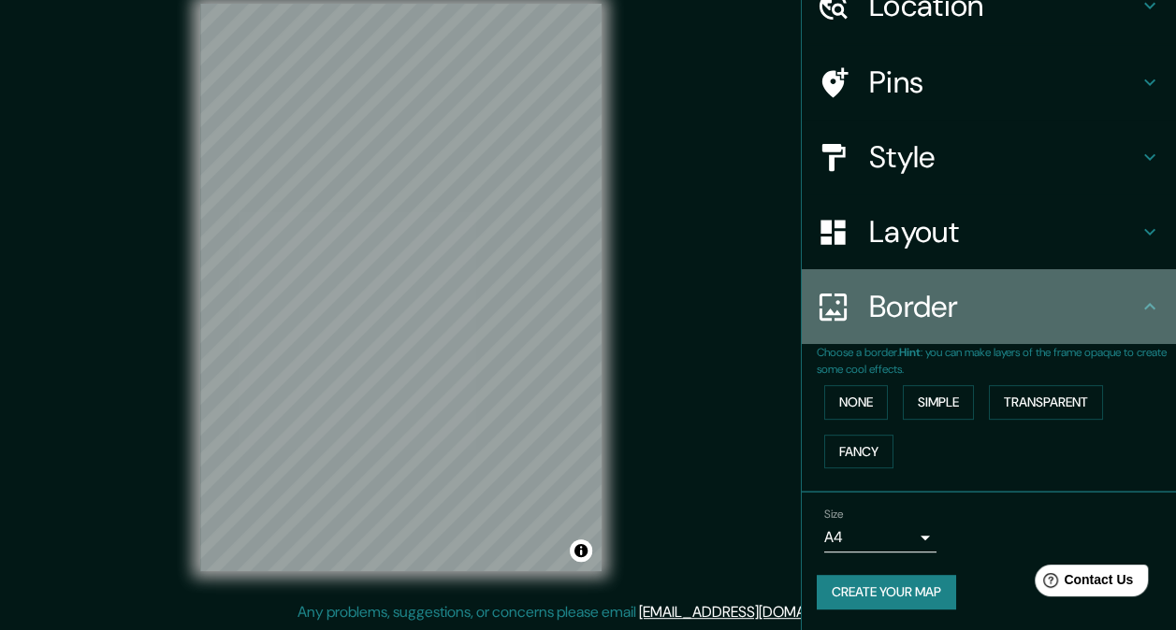
click at [1087, 317] on h4 "Border" at bounding box center [1003, 306] width 269 height 37
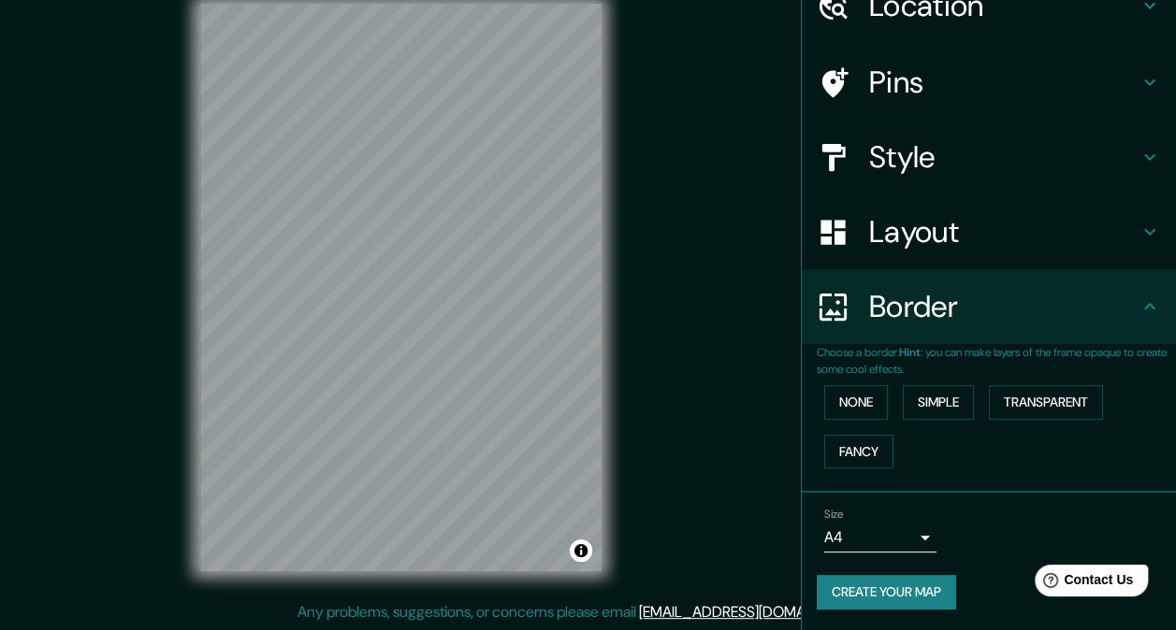
click at [1057, 247] on h4 "Layout" at bounding box center [1003, 231] width 269 height 37
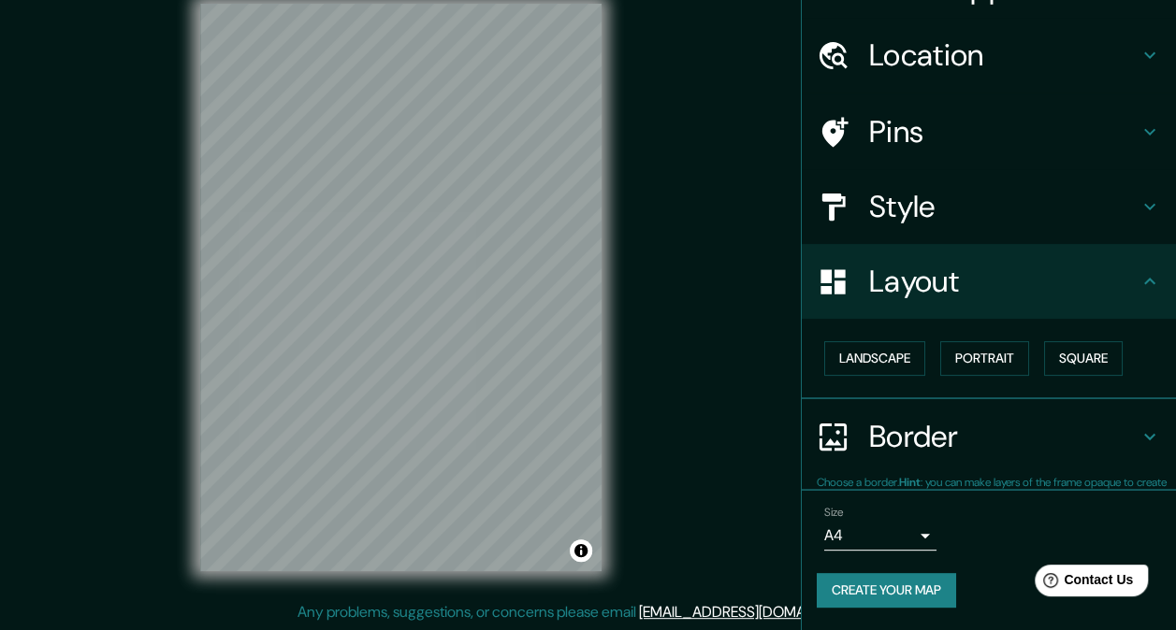
scroll to position [41, 0]
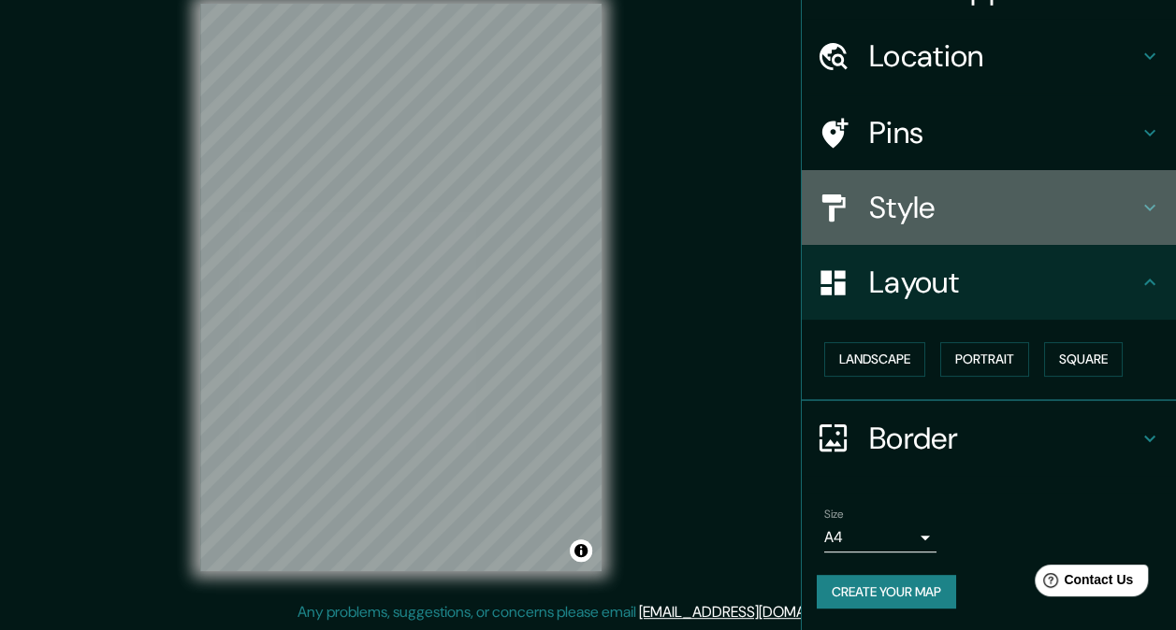
click at [1020, 234] on div "Style" at bounding box center [988, 207] width 374 height 75
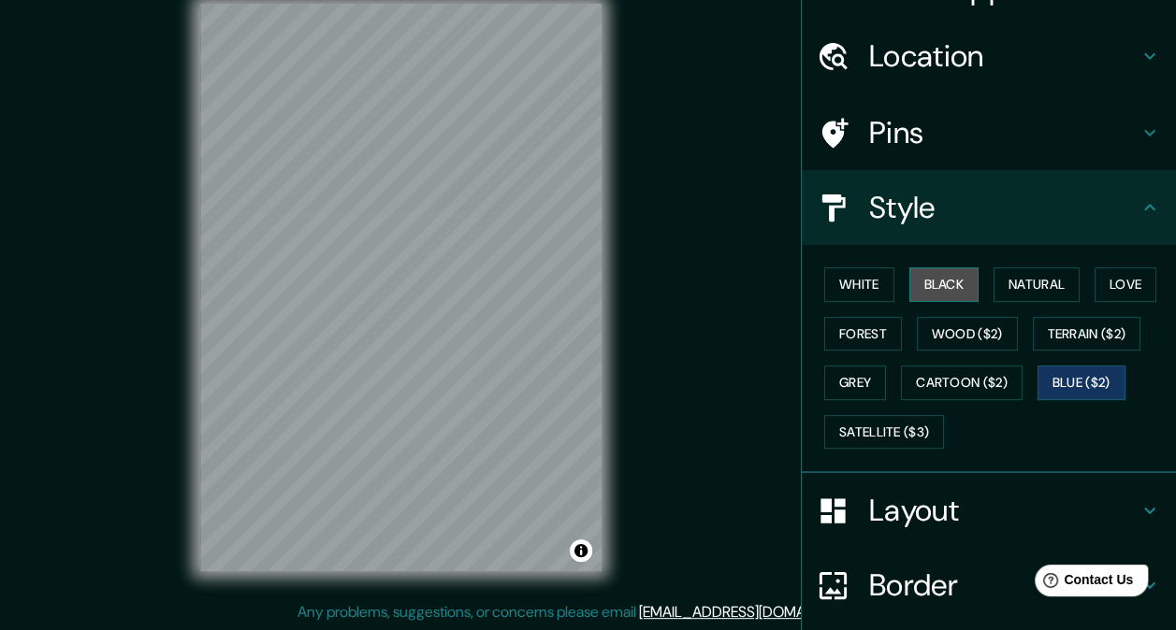
click at [931, 282] on button "Black" at bounding box center [944, 284] width 70 height 35
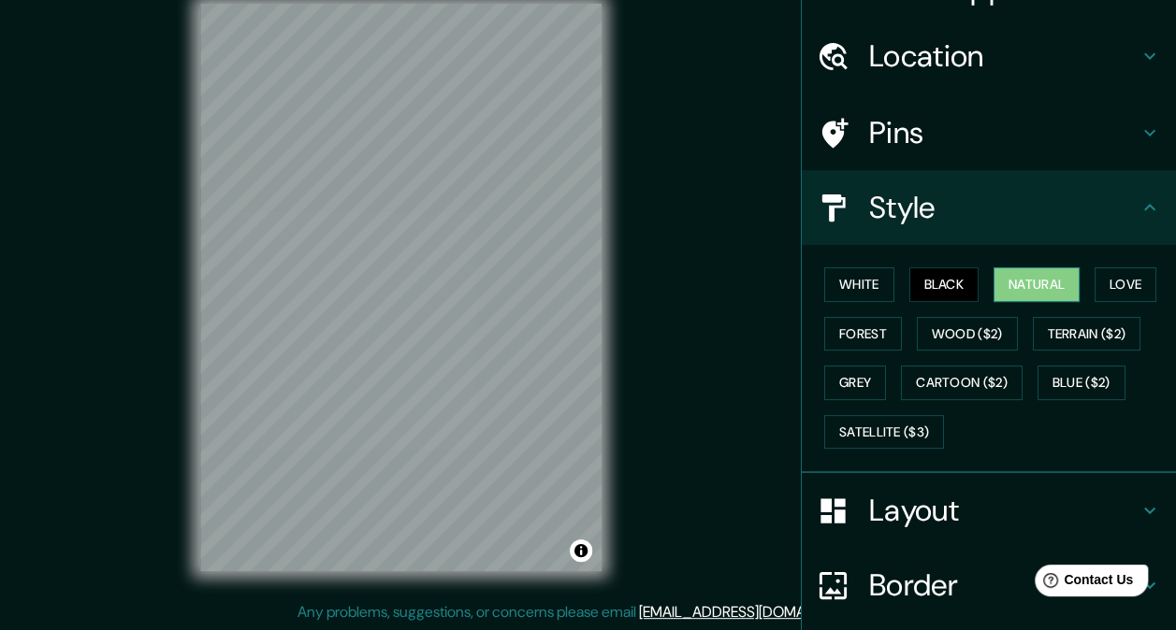
click at [1001, 282] on button "Natural" at bounding box center [1036, 284] width 86 height 35
click at [1114, 281] on button "Love" at bounding box center [1125, 284] width 62 height 35
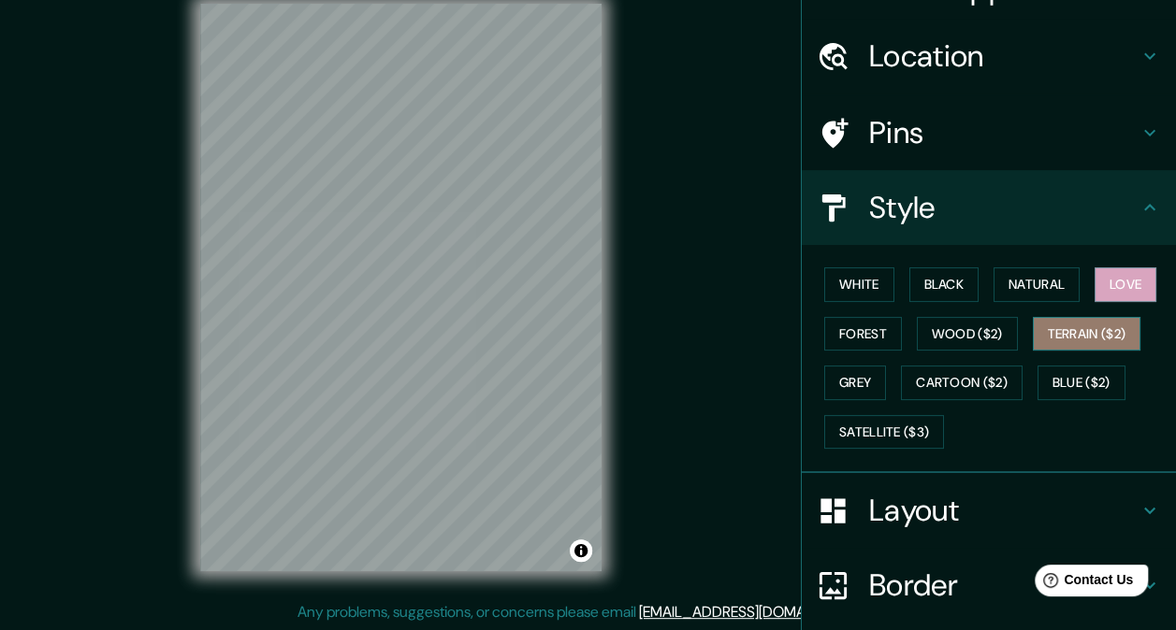
click at [1091, 325] on button "Terrain ($2)" at bounding box center [1086, 334] width 108 height 35
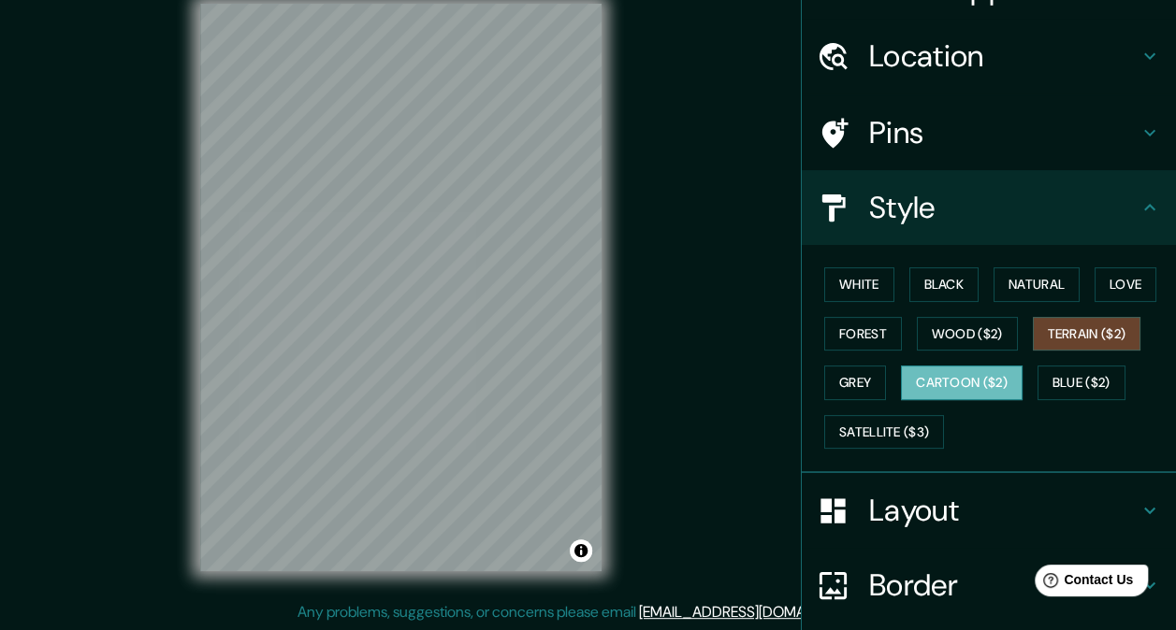
click at [937, 385] on button "Cartoon ($2)" at bounding box center [962, 383] width 122 height 35
click at [872, 329] on button "Forest" at bounding box center [863, 334] width 78 height 35
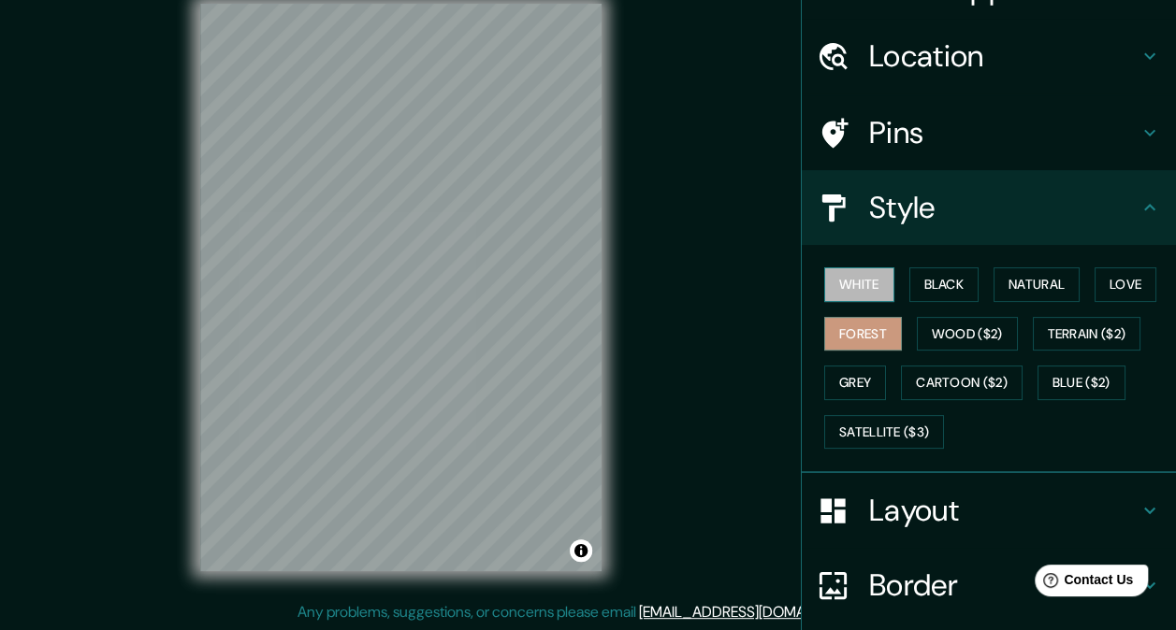
click at [839, 279] on button "White" at bounding box center [859, 284] width 70 height 35
click at [918, 276] on button "Black" at bounding box center [944, 284] width 70 height 35
